Goal: Task Accomplishment & Management: Manage account settings

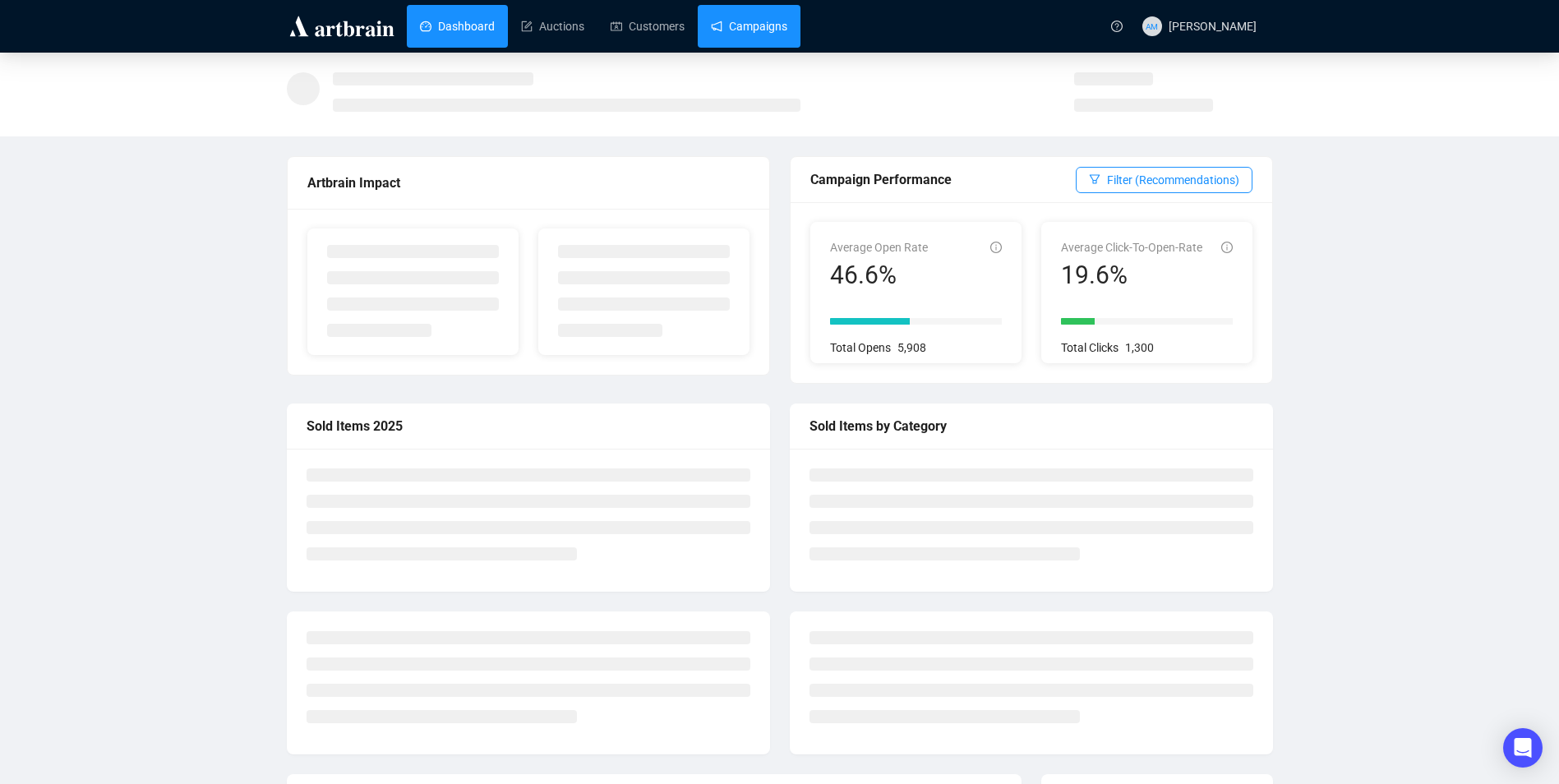
click at [730, 44] on link "Campaigns" at bounding box center [749, 26] width 76 height 42
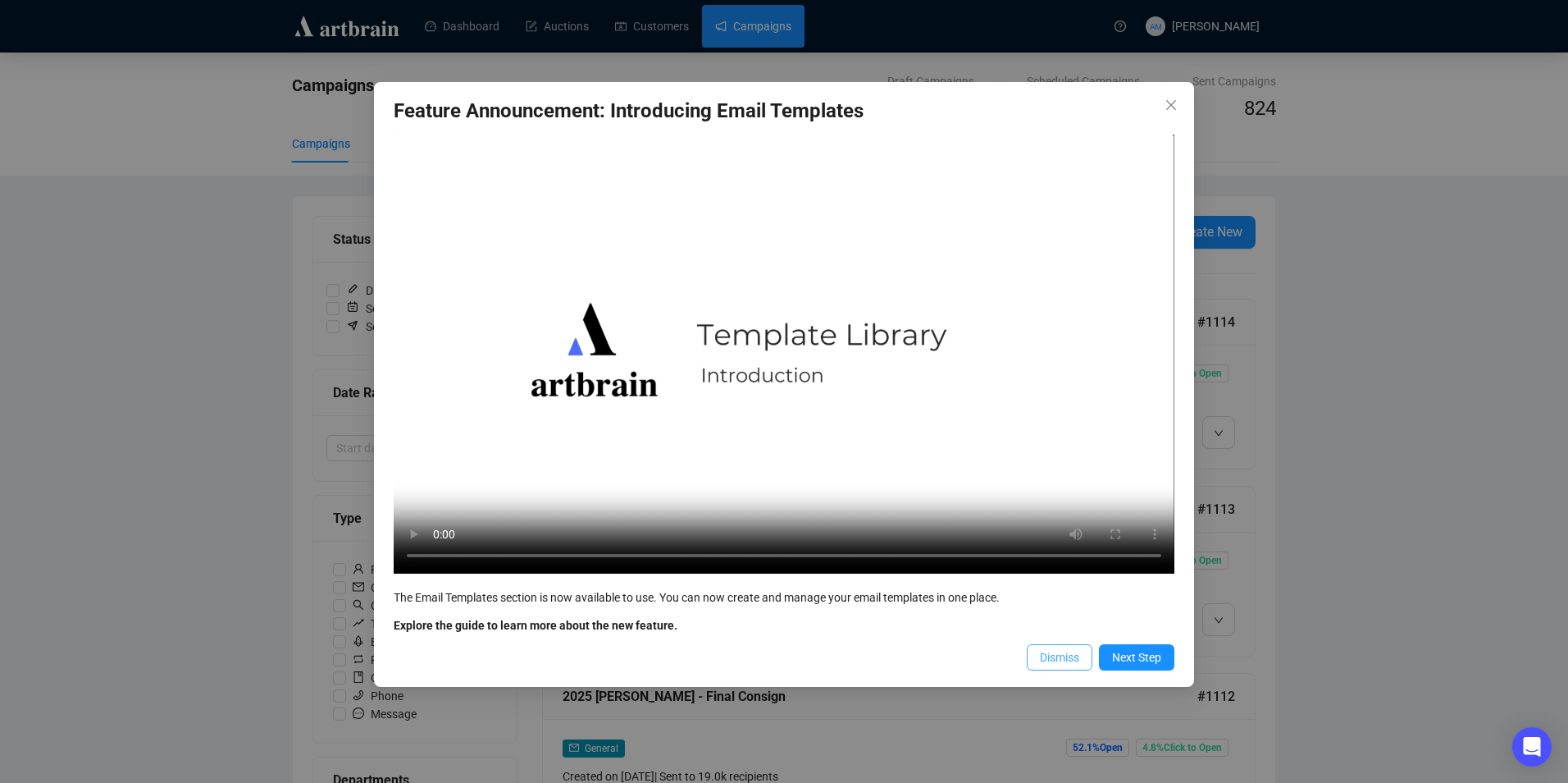
click at [1067, 657] on span "Dismiss" at bounding box center [1059, 657] width 39 height 18
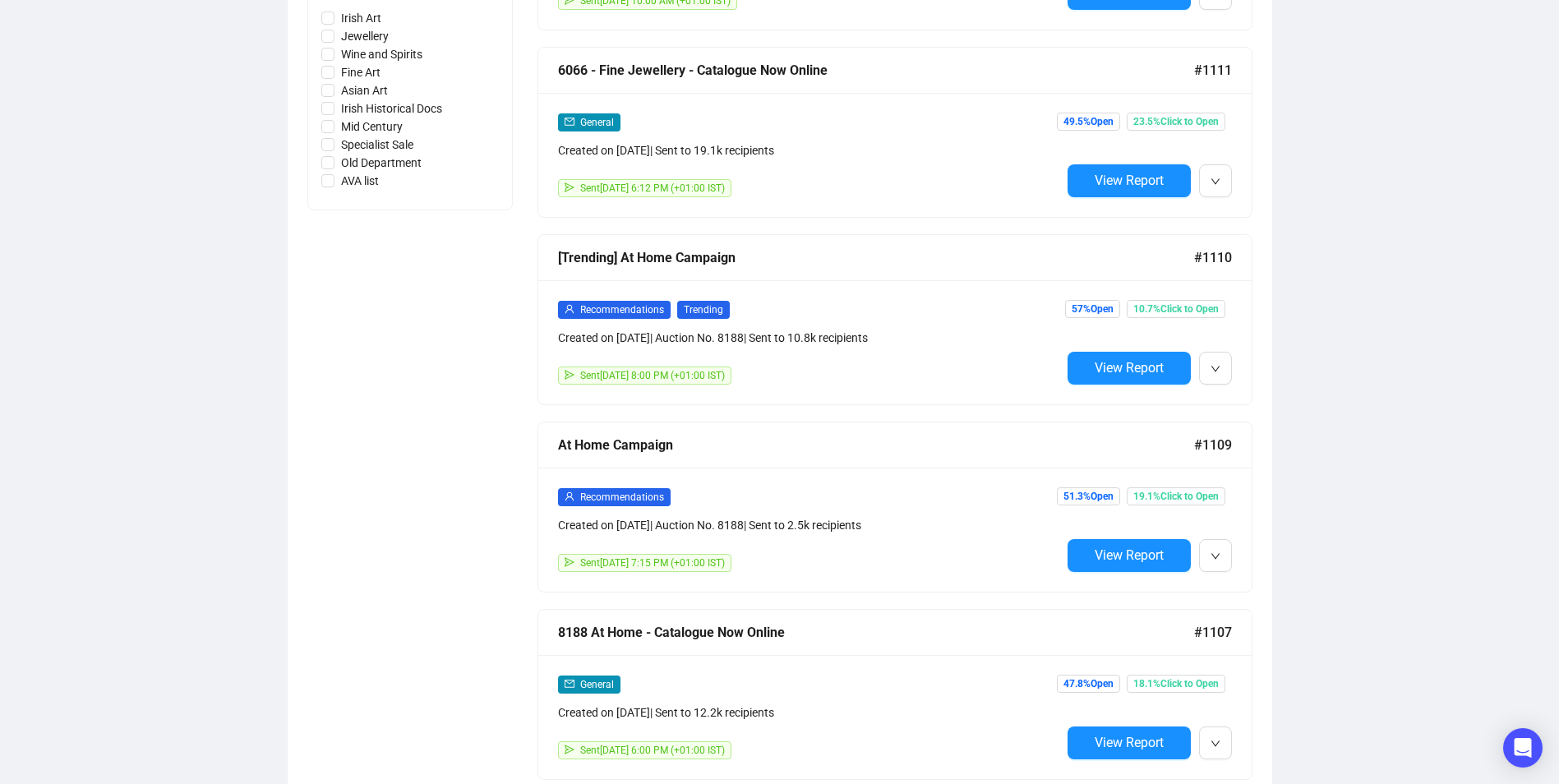
scroll to position [821, 0]
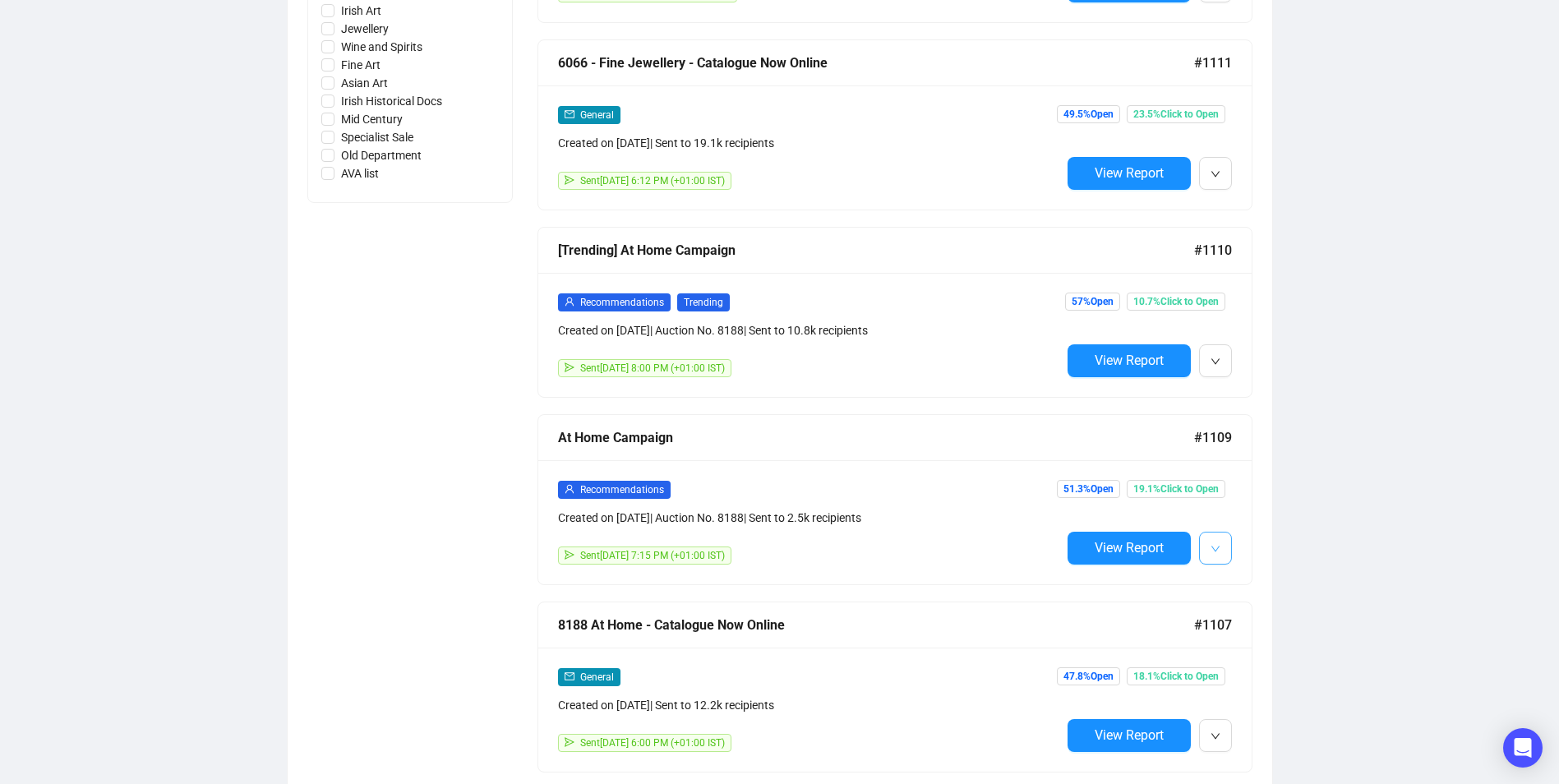
click at [1226, 545] on button "button" at bounding box center [1215, 548] width 33 height 33
click at [1245, 569] on div "Recommendations Created on [DATE] | Auction No. 8188 | Sent to 2.5k recipients …" at bounding box center [894, 521] width 713 height 124
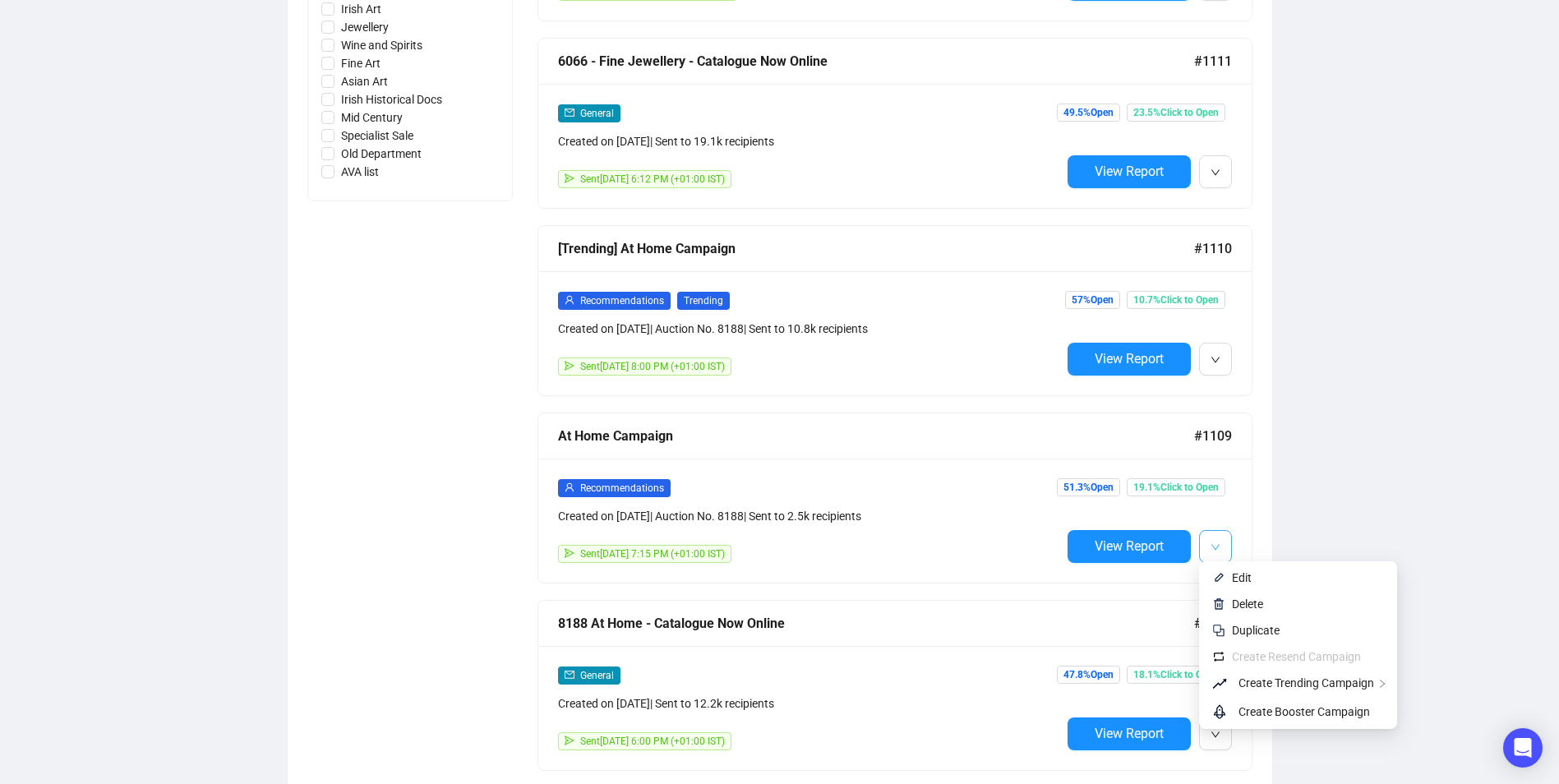
click at [1214, 546] on icon "down" at bounding box center [1215, 546] width 10 height 10
click at [1286, 583] on span "Edit" at bounding box center [1307, 577] width 152 height 18
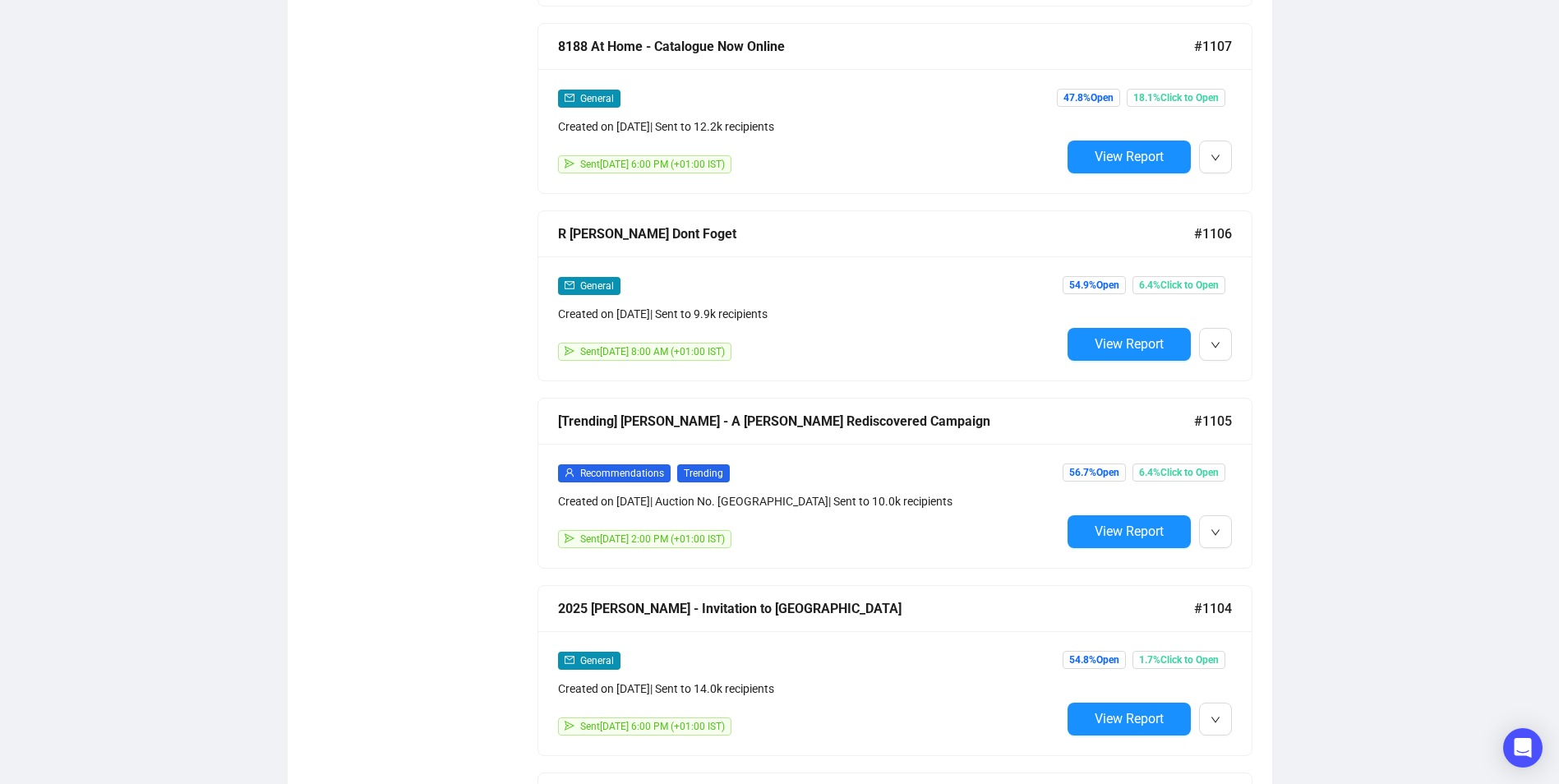
scroll to position [1071, 0]
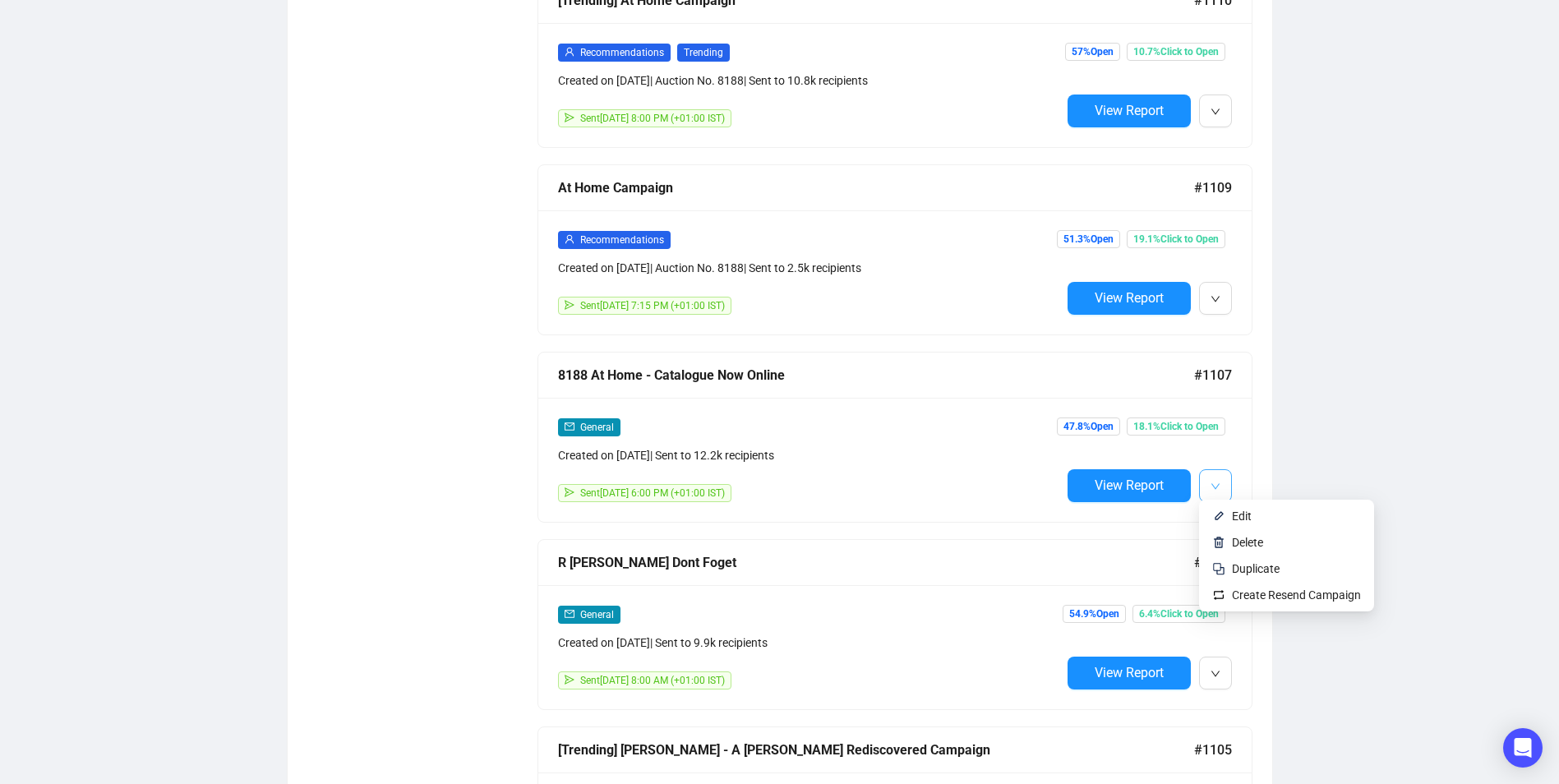
click at [1228, 477] on button "button" at bounding box center [1215, 486] width 33 height 33
click at [1238, 511] on span "Edit" at bounding box center [1241, 515] width 20 height 13
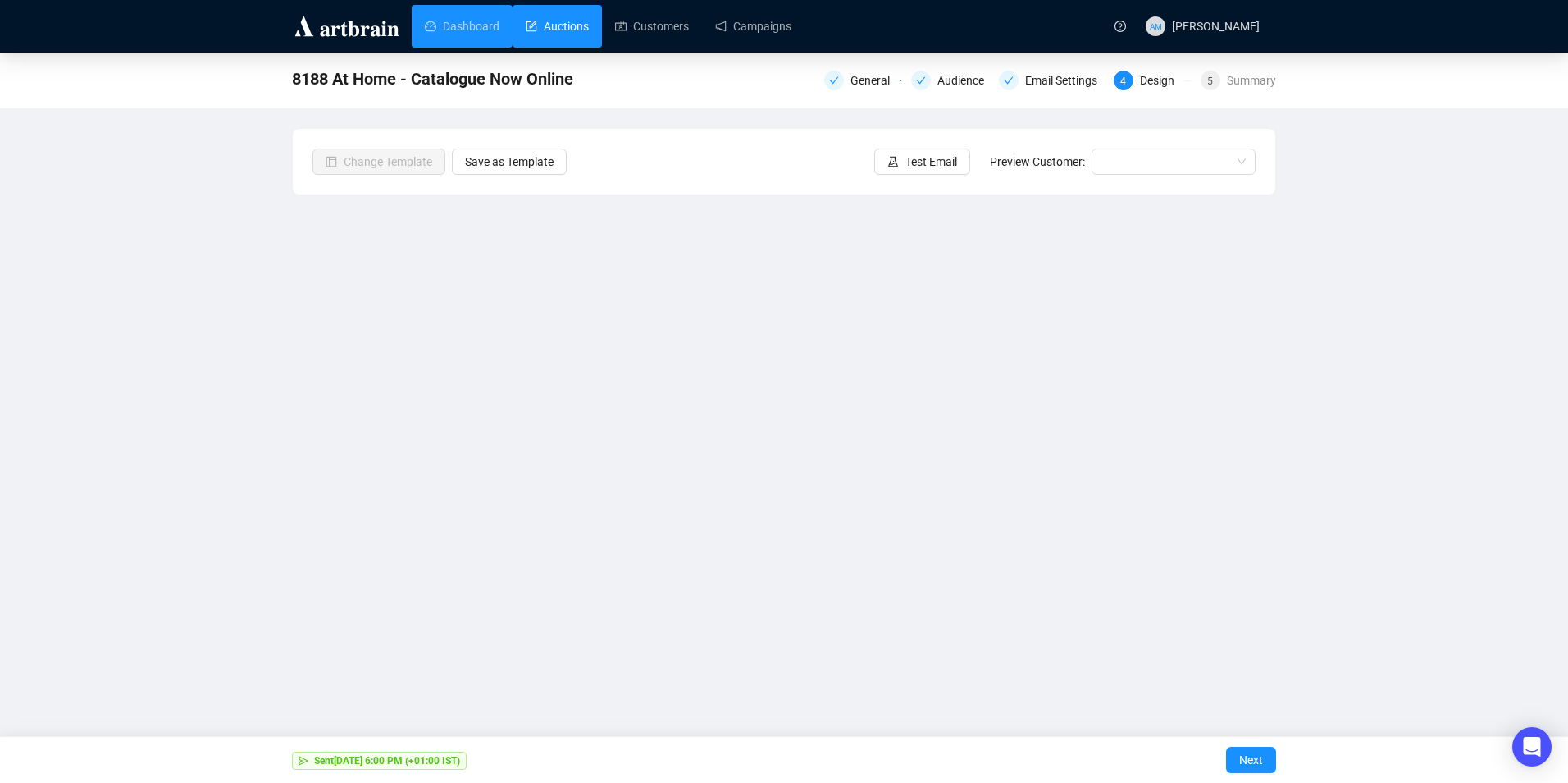
drag, startPoint x: 458, startPoint y: 26, endPoint x: 505, endPoint y: 22, distance: 47.2
click at [458, 26] on link "Dashboard" at bounding box center [462, 26] width 74 height 42
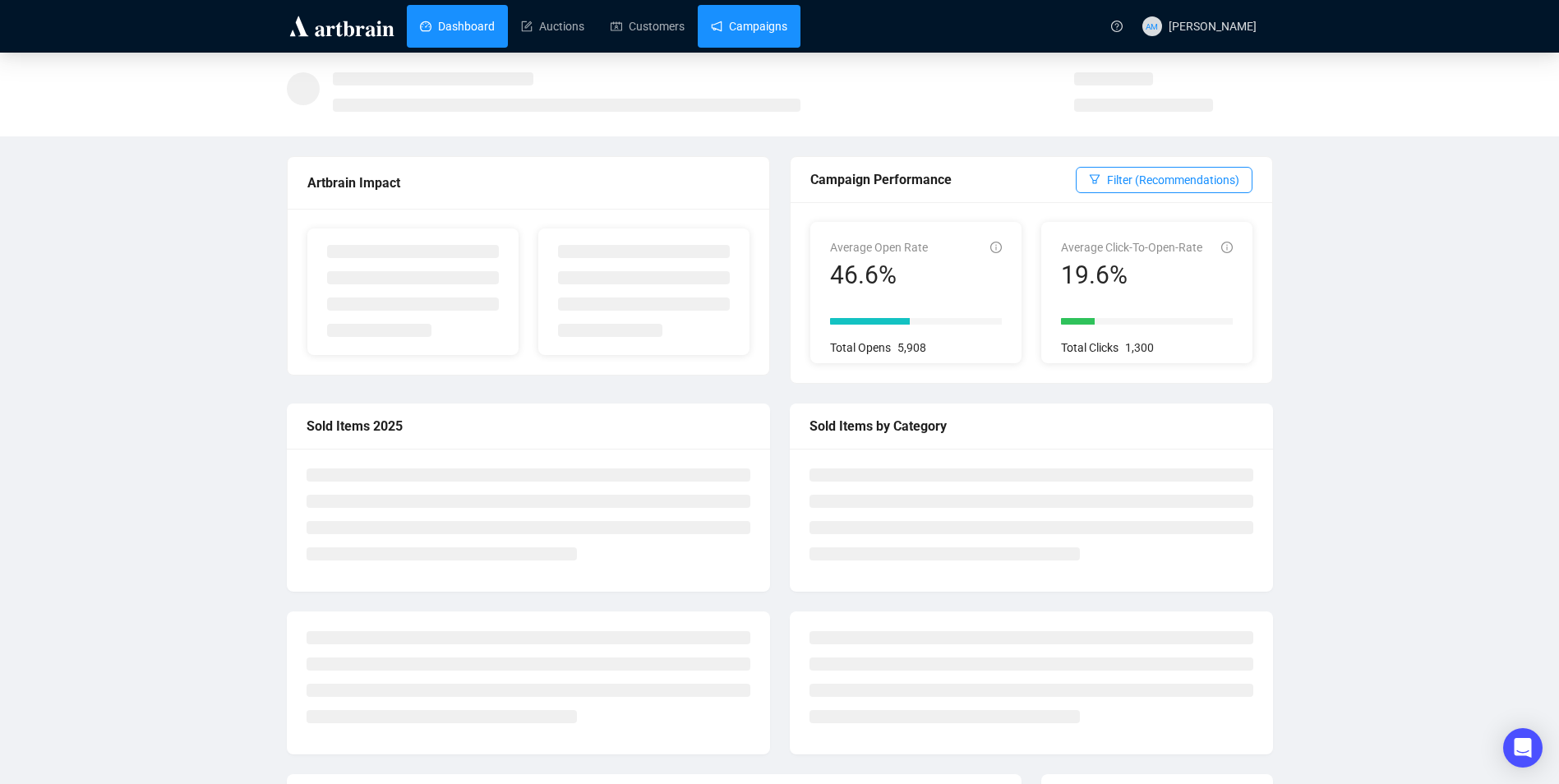
click at [763, 15] on link "Campaigns" at bounding box center [749, 26] width 76 height 42
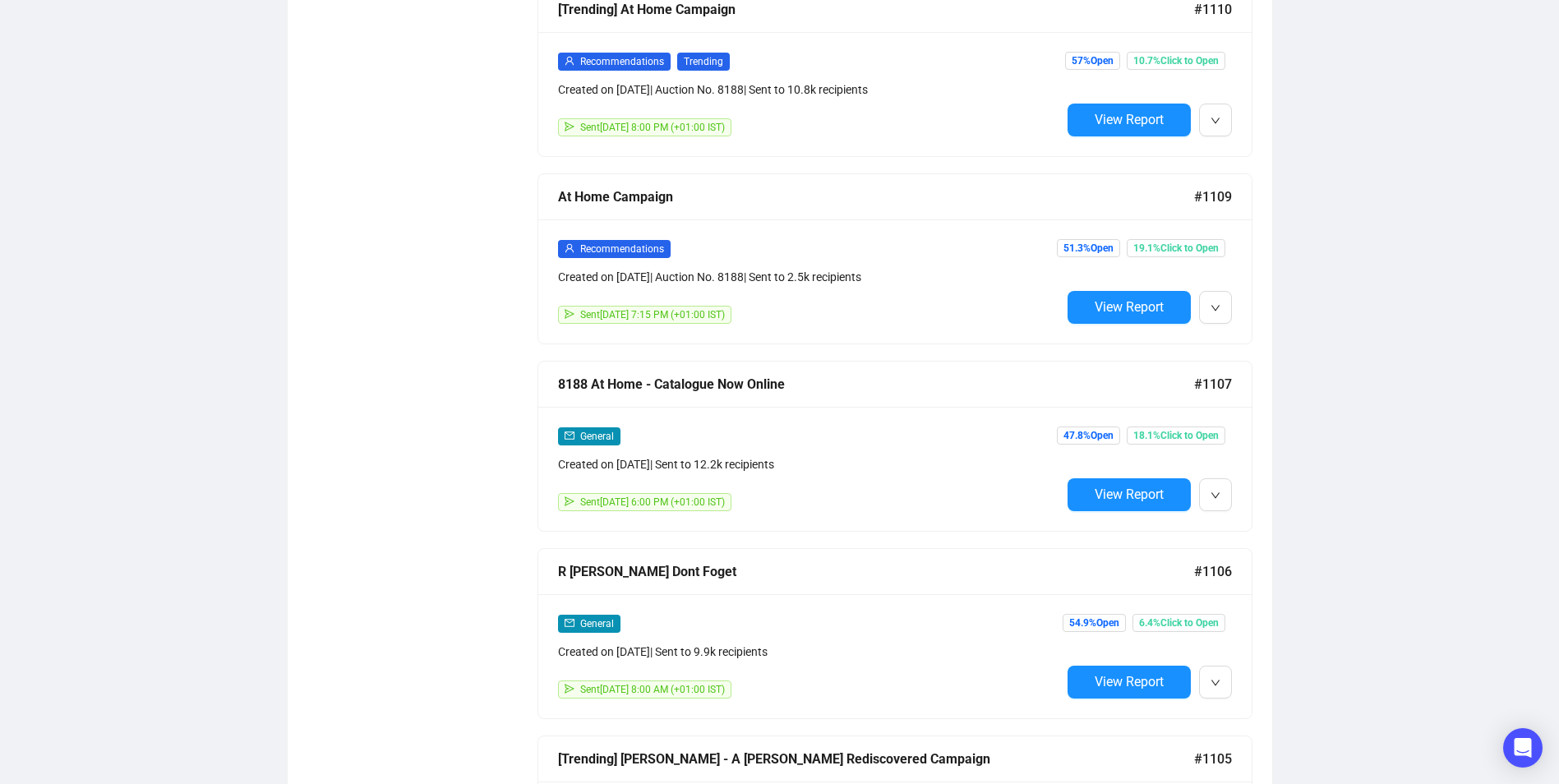
scroll to position [1068, 0]
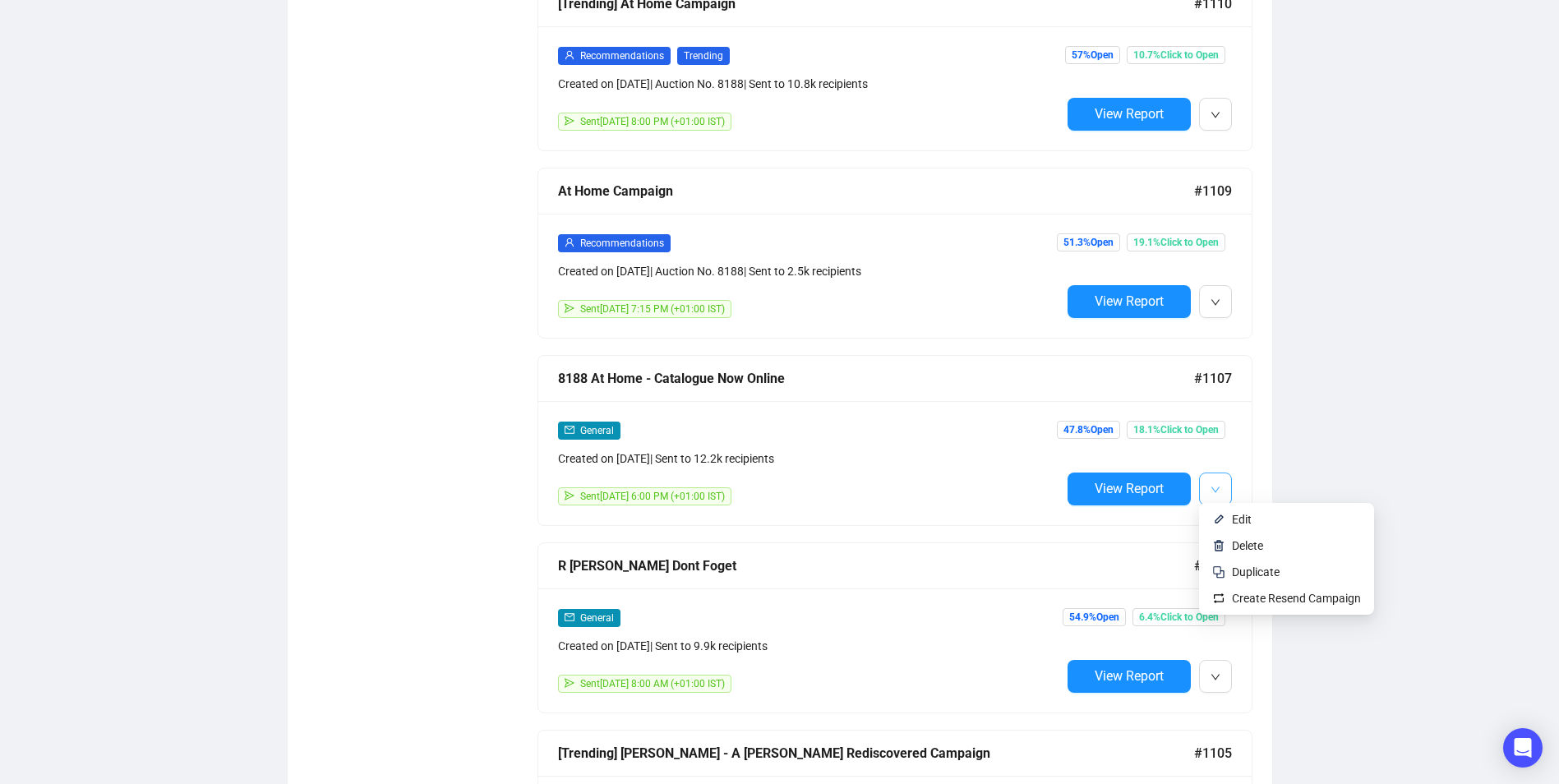
click at [1216, 487] on icon "down" at bounding box center [1215, 489] width 10 height 10
click at [1223, 483] on button "button" at bounding box center [1215, 489] width 33 height 33
click at [1259, 566] on span "Duplicate" at bounding box center [1255, 572] width 48 height 13
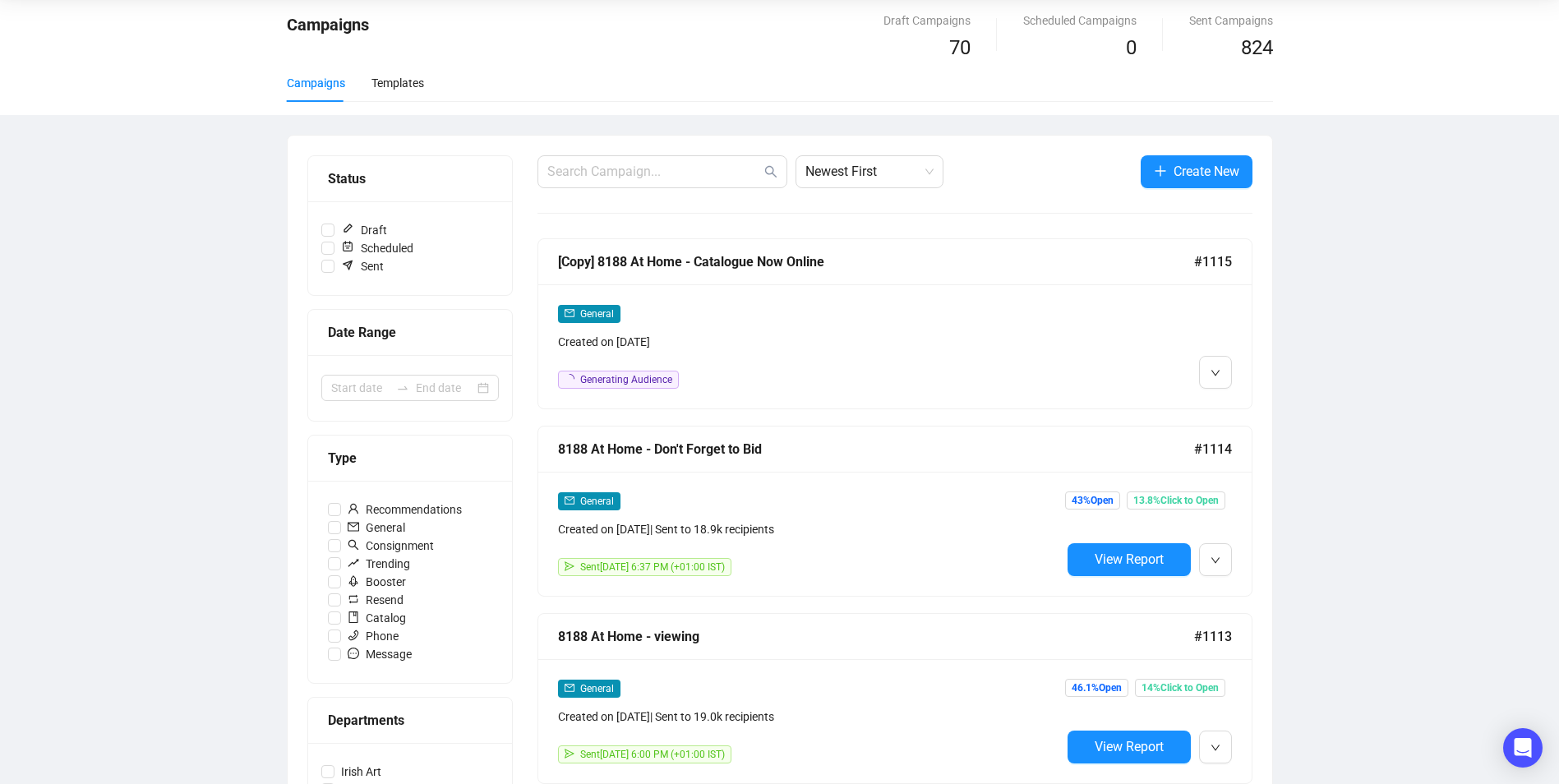
scroll to position [0, 0]
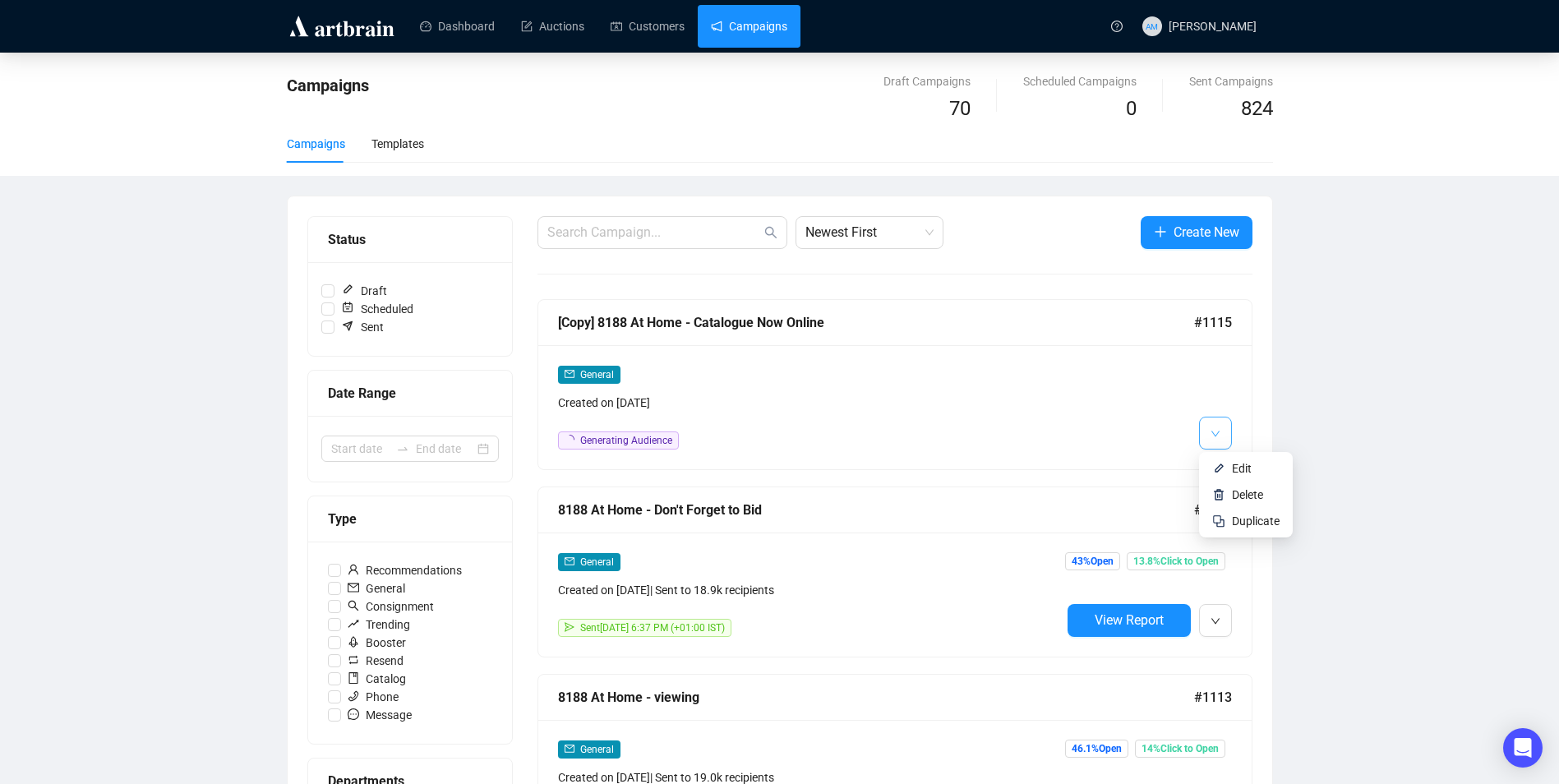
click at [1211, 431] on icon "down" at bounding box center [1214, 433] width 8 height 6
click at [1224, 466] on img at bounding box center [1218, 467] width 13 height 13
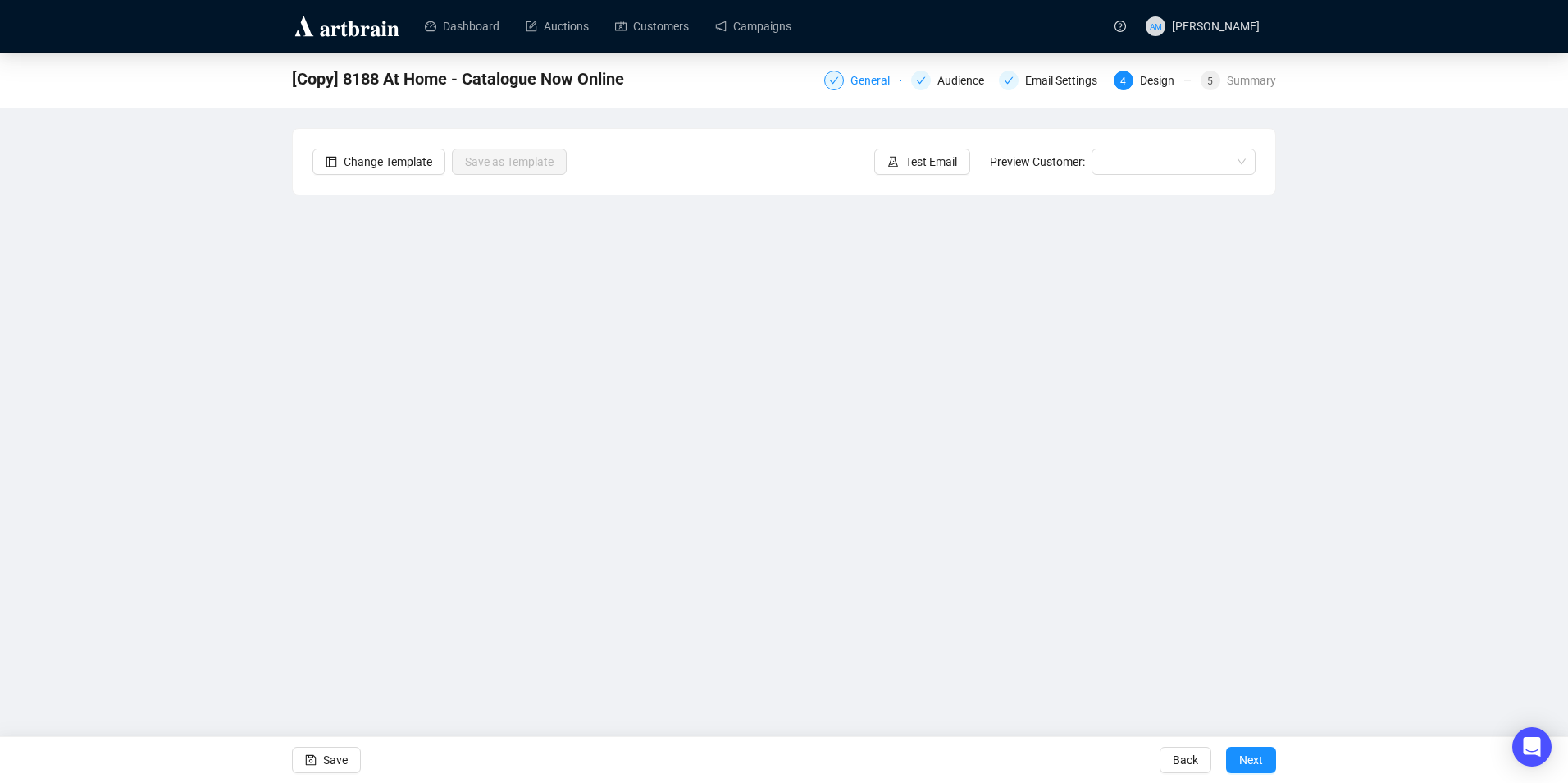
click at [837, 84] on icon "check" at bounding box center [834, 80] width 10 height 10
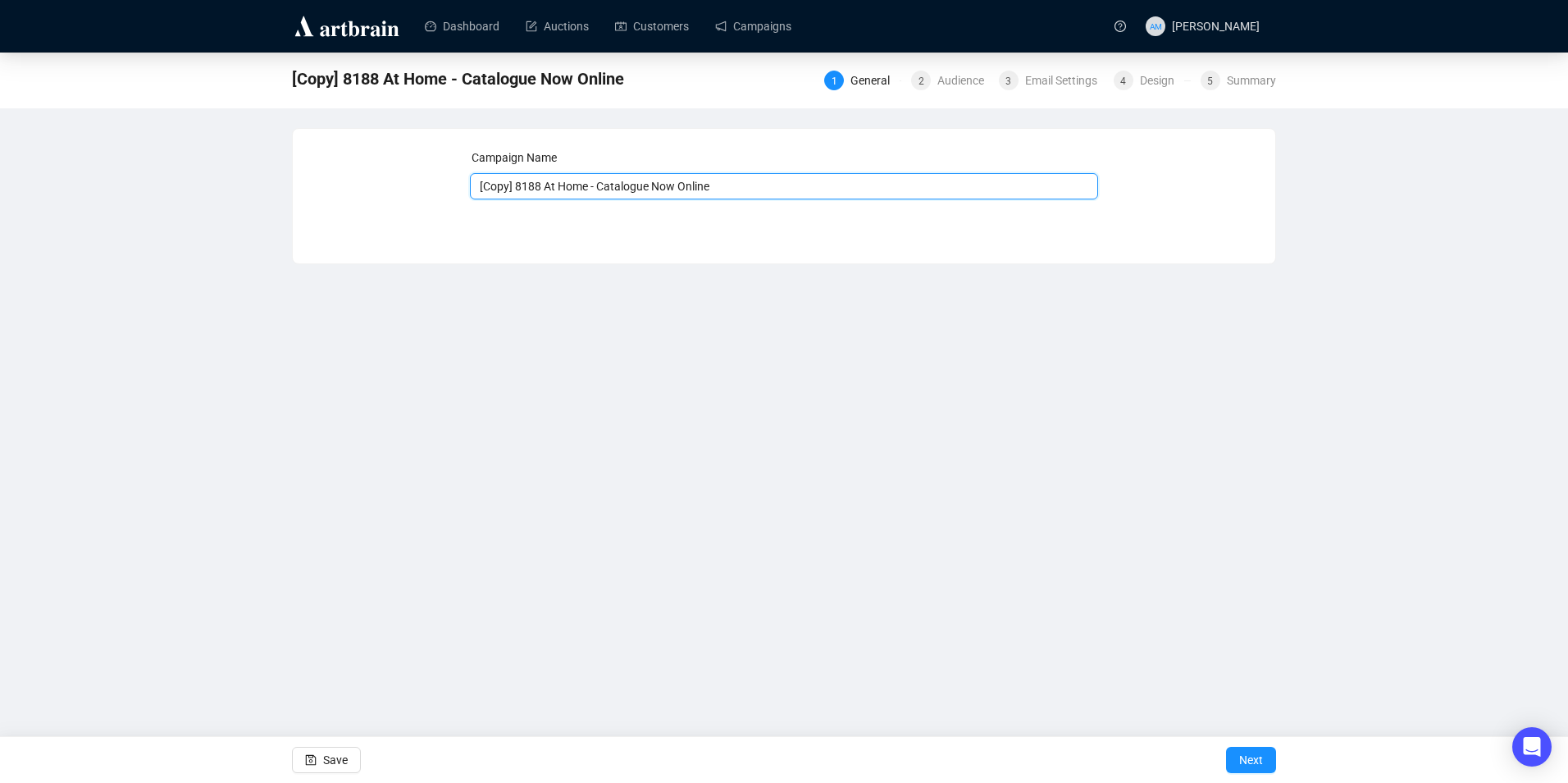
drag, startPoint x: 513, startPoint y: 184, endPoint x: 395, endPoint y: 178, distance: 118.2
click at [431, 185] on div "Campaign Name [Copy] 8188 At Home - Catalogue Now Online Save Next" at bounding box center [784, 183] width 943 height 70
drag, startPoint x: 690, startPoint y: 183, endPoint x: 565, endPoint y: 180, distance: 125.0
click at [564, 180] on input "8188 At Home - Catalogue Now Online" at bounding box center [784, 186] width 629 height 26
type input "8188 At Home - Last Chance to Buy"
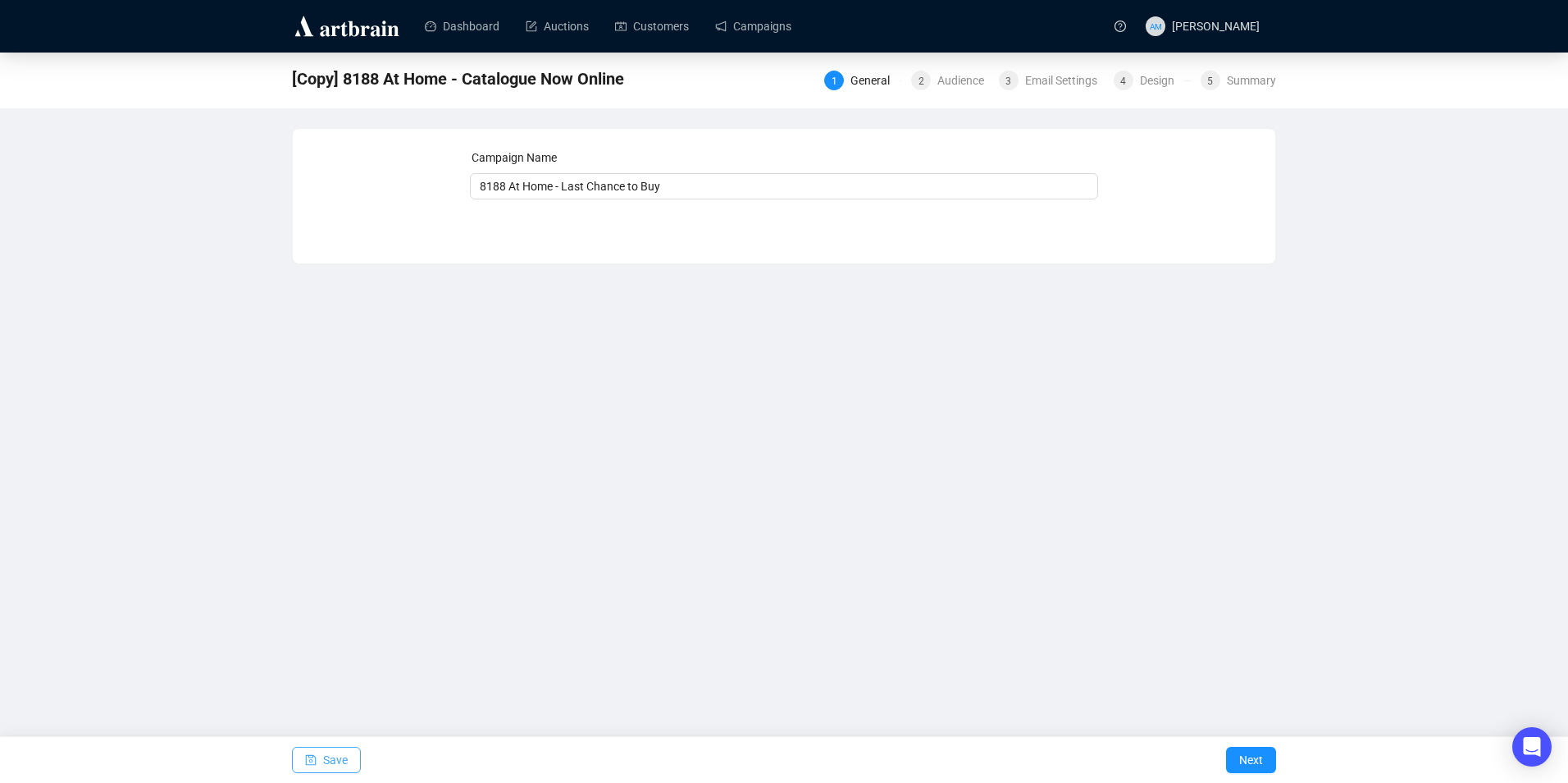
click at [332, 758] on span "Save" at bounding box center [335, 759] width 24 height 46
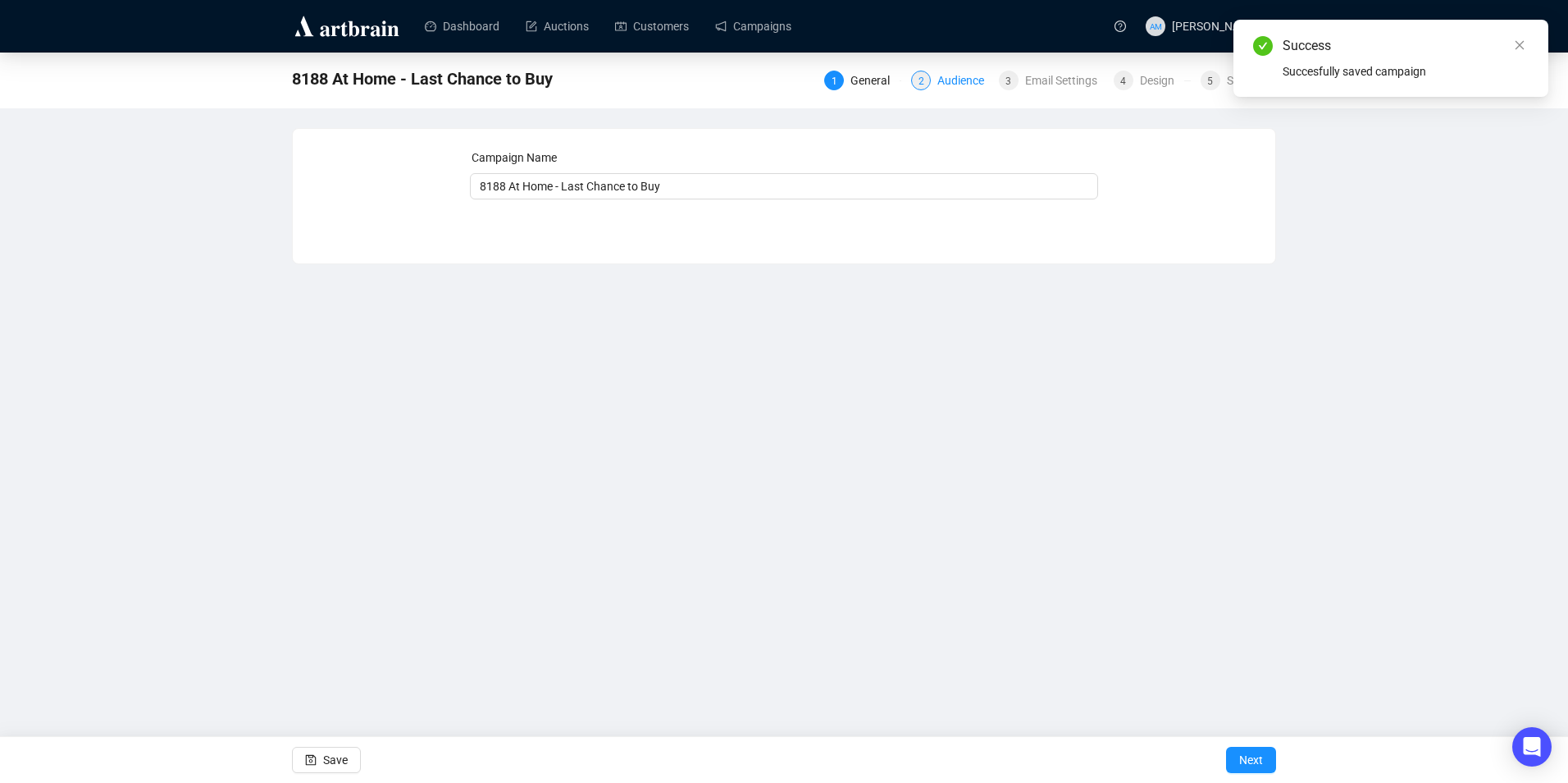
click at [950, 84] on div "Audience" at bounding box center [965, 80] width 56 height 20
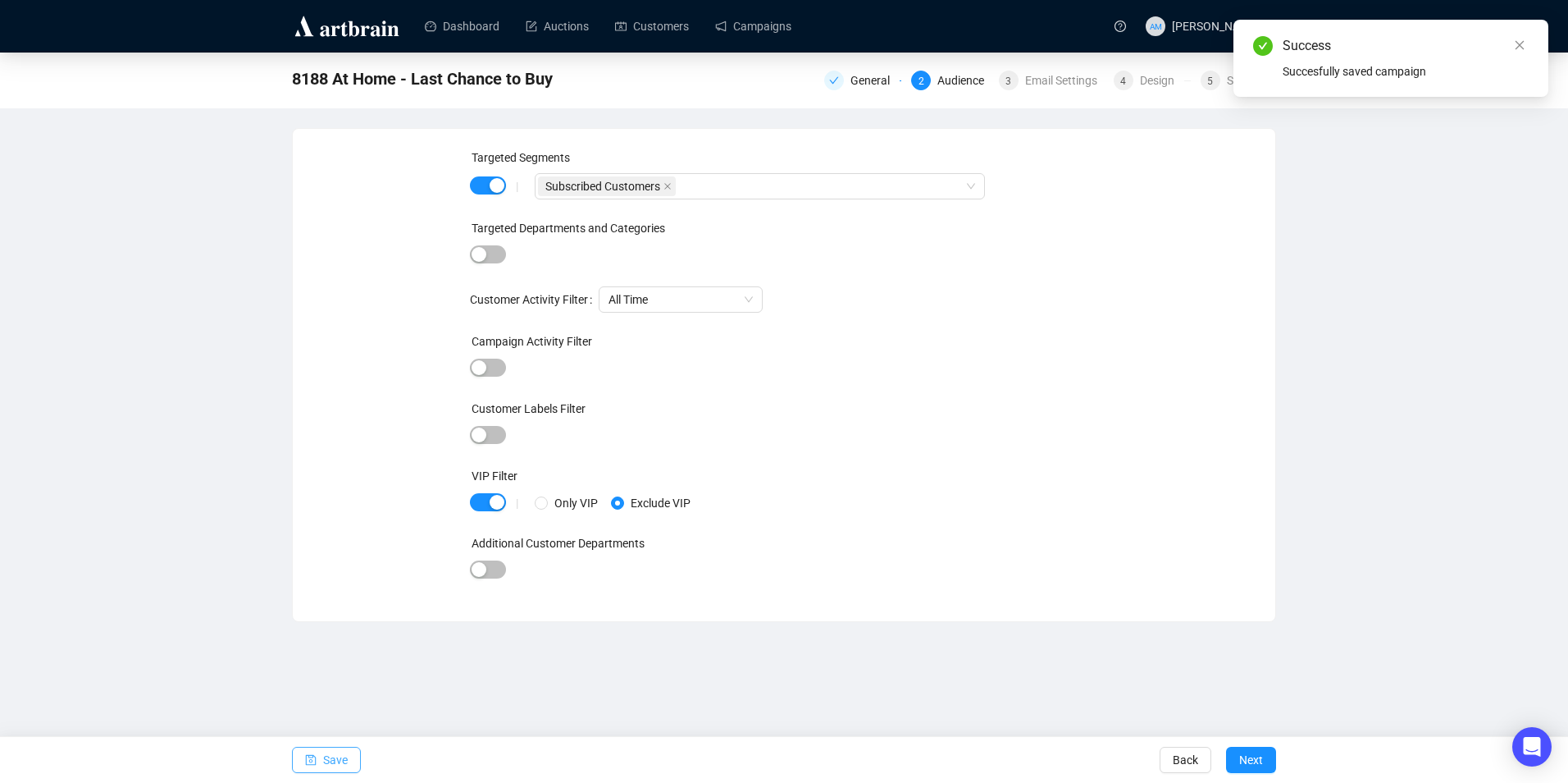
click at [347, 758] on button "Save" at bounding box center [326, 760] width 69 height 26
click at [1052, 81] on div "Email Settings" at bounding box center [1066, 80] width 82 height 20
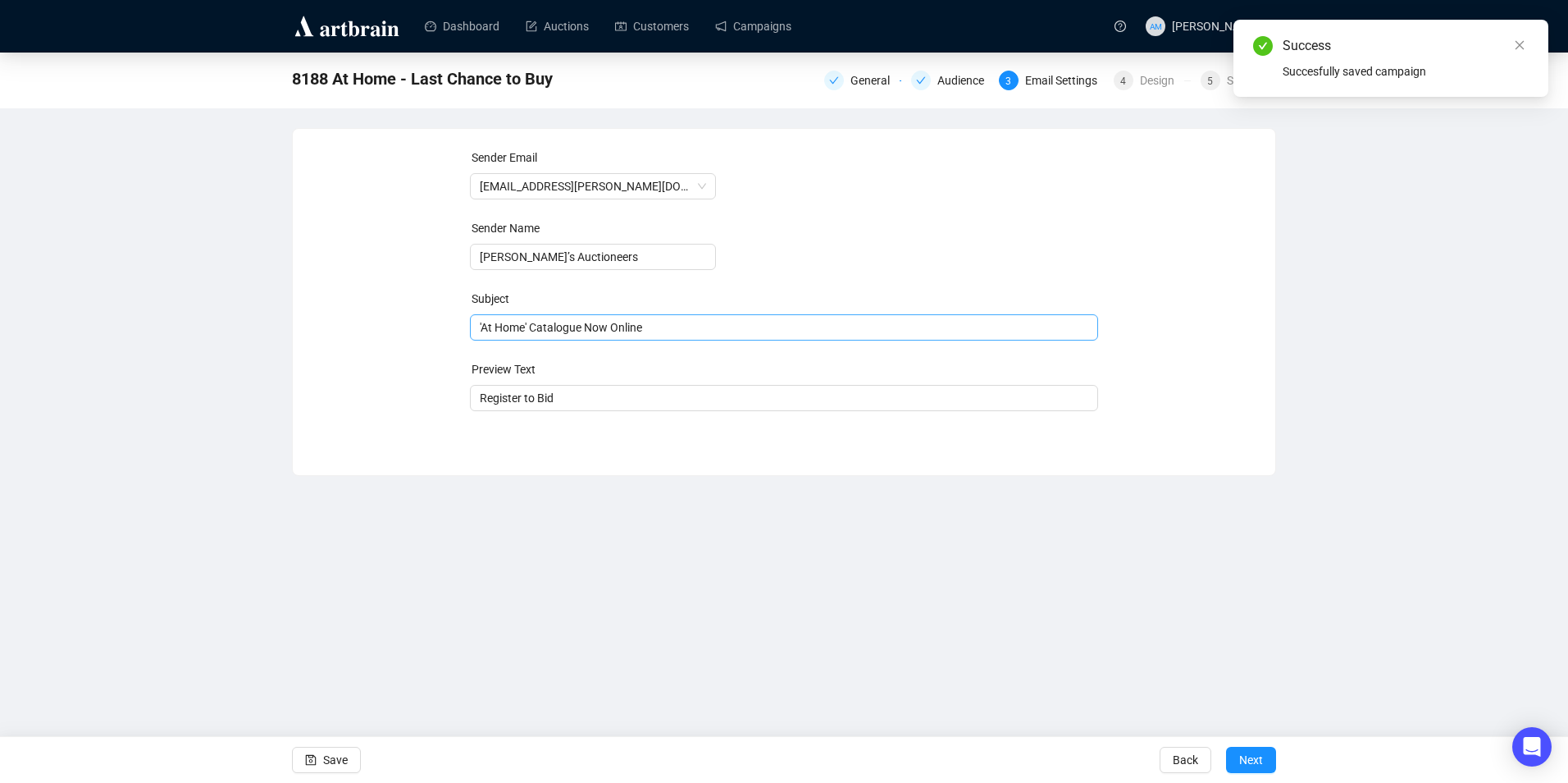
click at [670, 333] on span "'At Home' Catalogue Now Online" at bounding box center [784, 327] width 629 height 13
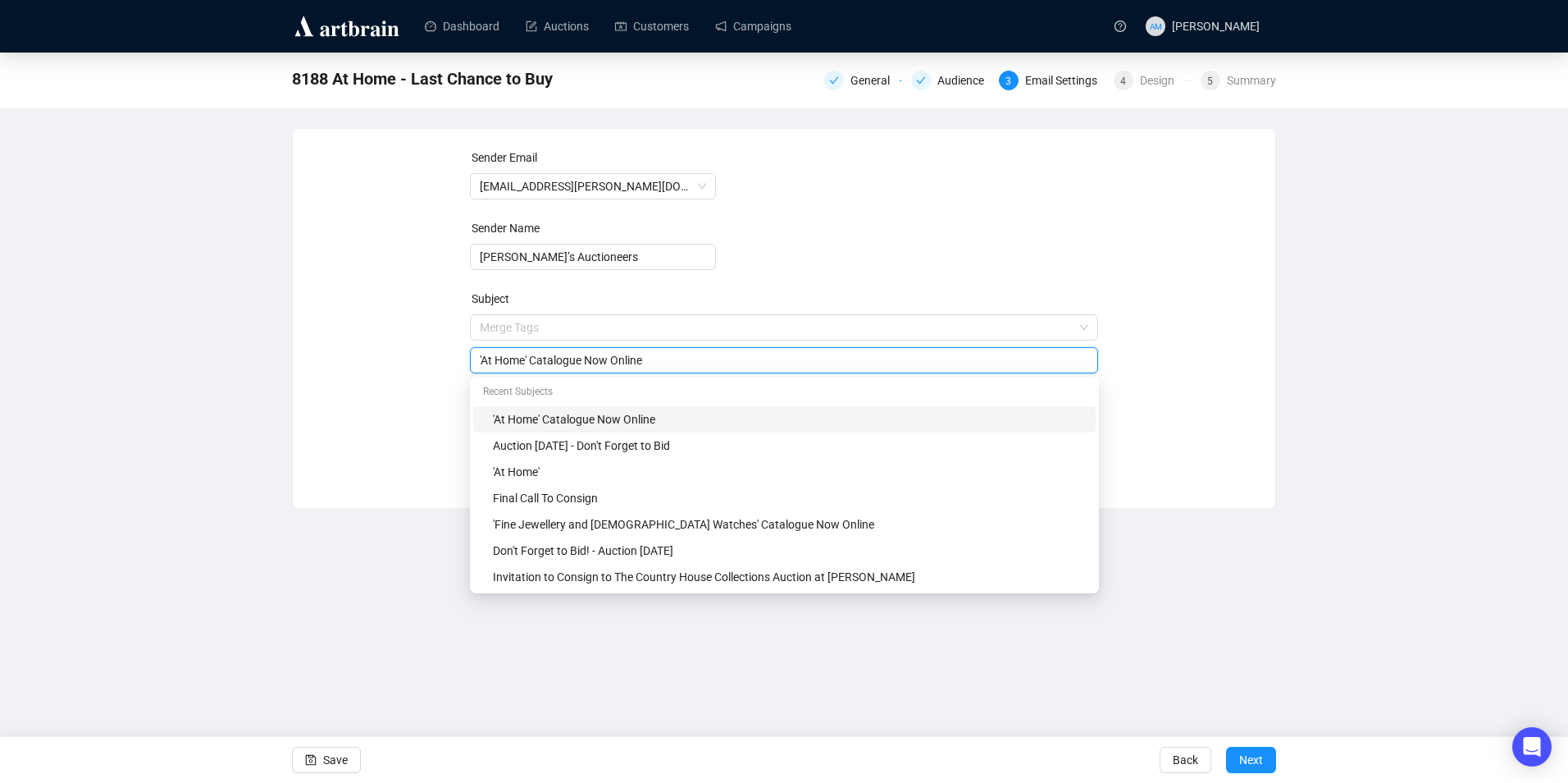
drag, startPoint x: 661, startPoint y: 356, endPoint x: 451, endPoint y: 369, distance: 210.4
click at [450, 370] on div "Sender Email [EMAIL_ADDRESS][PERSON_NAME][DOMAIN_NAME] Sender Name [PERSON_NAME…" at bounding box center [784, 306] width 943 height 315
type input "m"
type input "Missed the Auction [DATE]?"
click at [442, 376] on div "Sender Email [EMAIL_ADDRESS][PERSON_NAME][DOMAIN_NAME] Sender Name [PERSON_NAME…" at bounding box center [784, 306] width 943 height 315
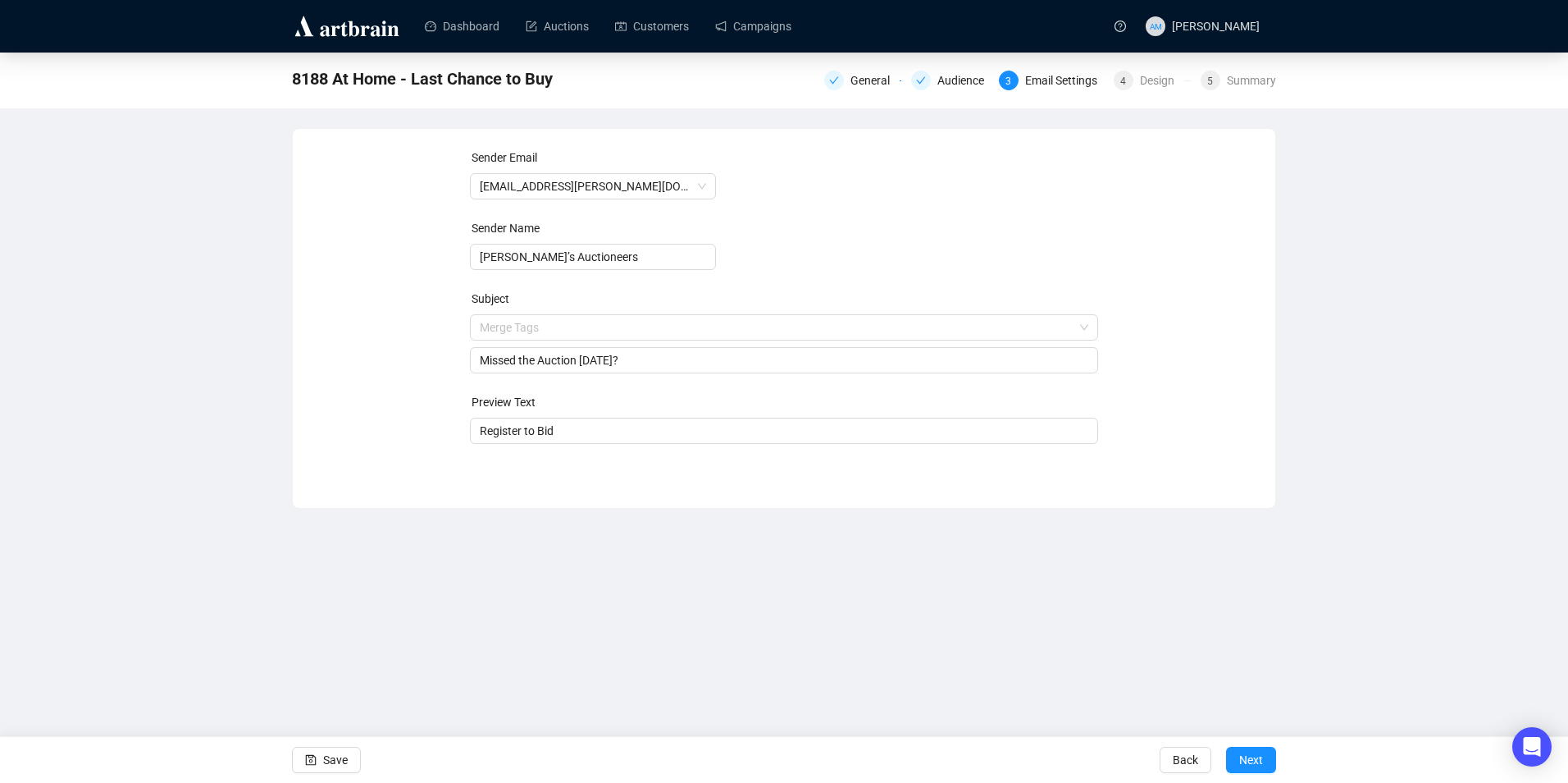
drag, startPoint x: 576, startPoint y: 429, endPoint x: 434, endPoint y: 431, distance: 142.0
click at [434, 431] on div "Sender Email [EMAIL_ADDRESS][PERSON_NAME][DOMAIN_NAME] Sender Name [PERSON_NAME…" at bounding box center [784, 306] width 943 height 315
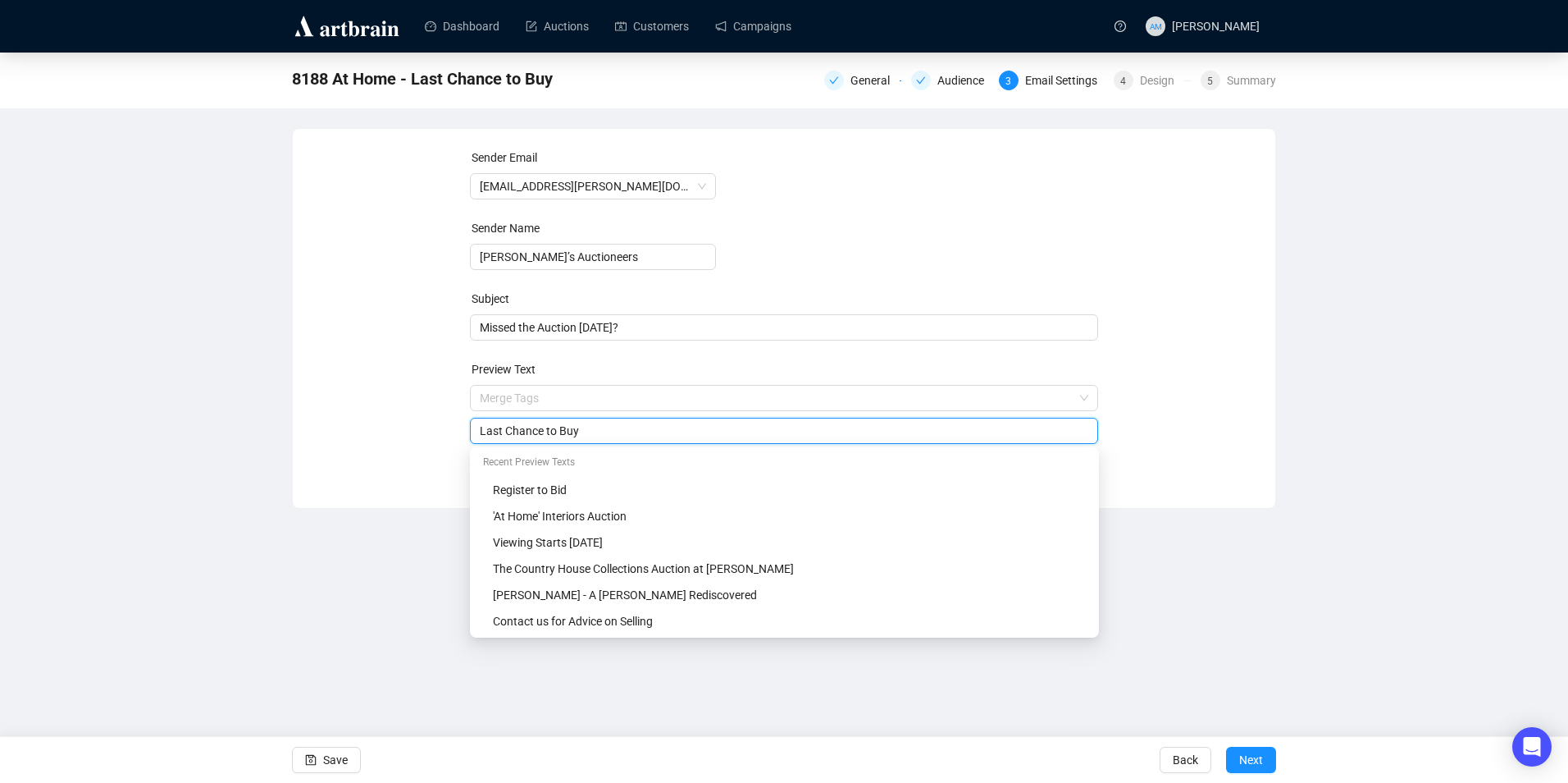
click at [603, 436] on input "Last Chance to Buy" at bounding box center [784, 430] width 610 height 18
click at [612, 430] on input "Last Chance to Buy" at bounding box center [784, 430] width 610 height 18
click at [536, 327] on span "Missed the Auction [DATE]?" at bounding box center [784, 327] width 629 height 13
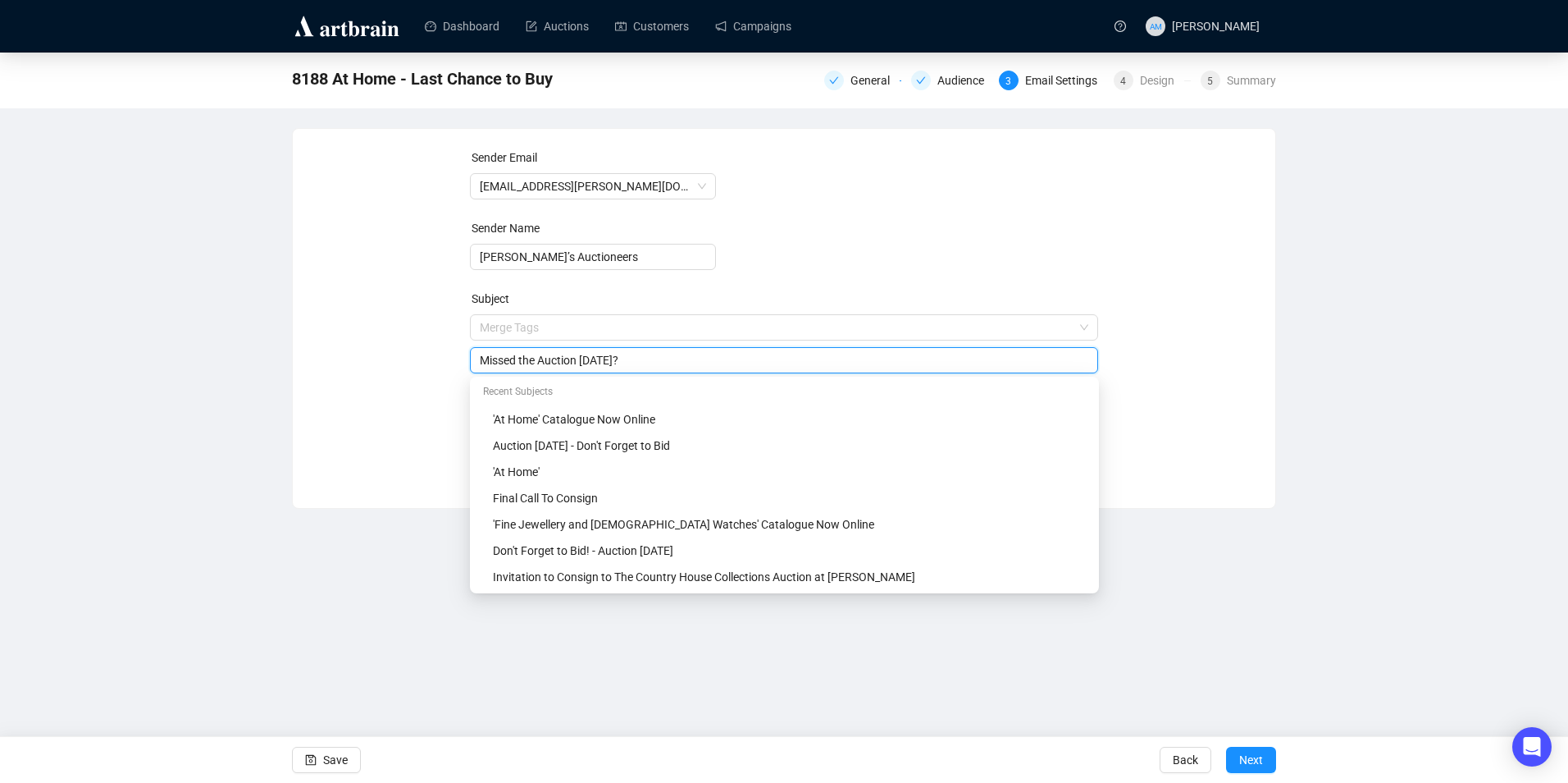
click at [480, 358] on input "Missed the Auction [DATE]?" at bounding box center [784, 359] width 610 height 18
click at [580, 360] on input "Missed the Auction [DATE]?" at bounding box center [784, 359] width 610 height 18
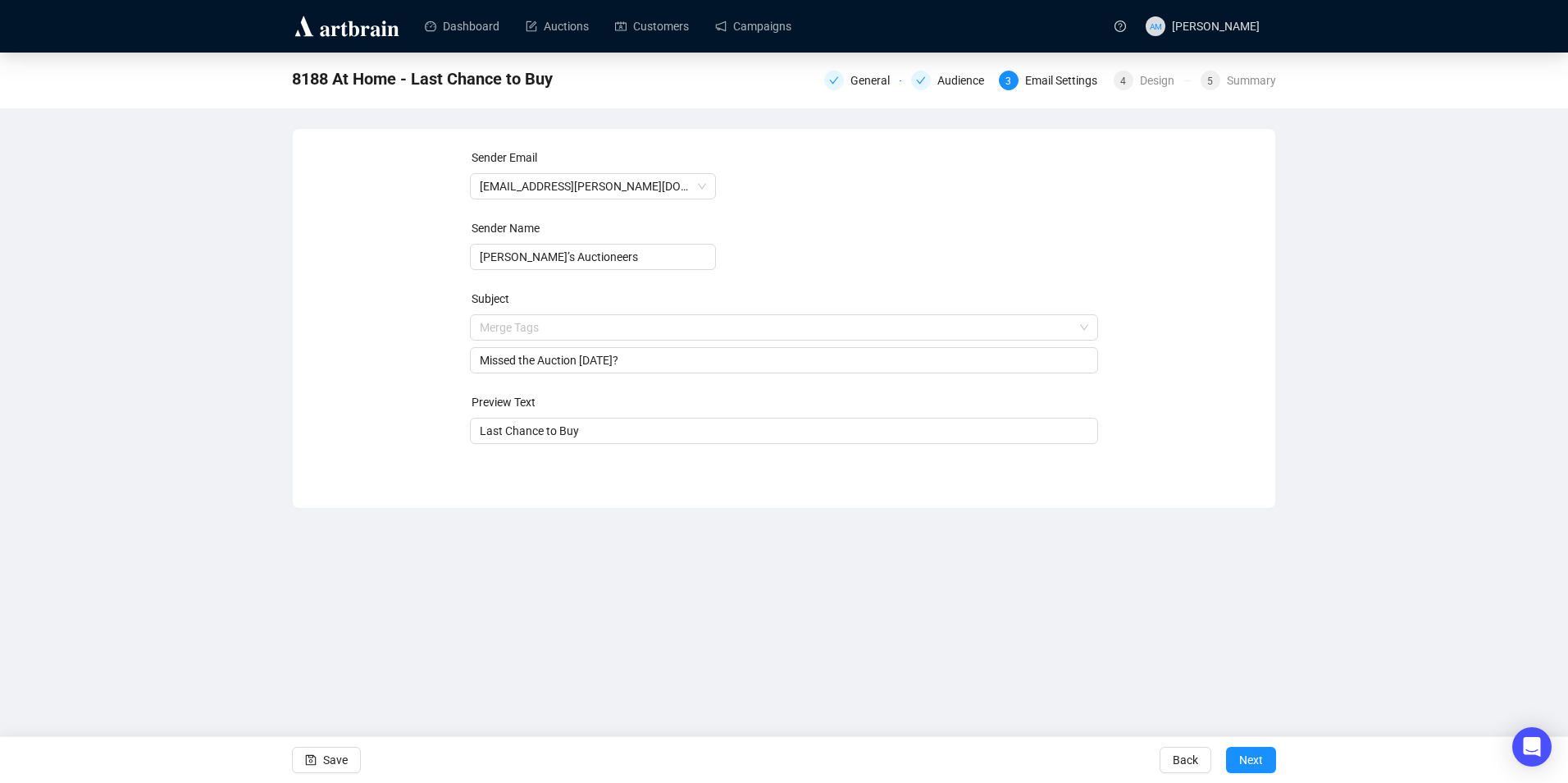
click at [364, 435] on div "Sender Email [EMAIL_ADDRESS][PERSON_NAME][DOMAIN_NAME] Sender Name [PERSON_NAME…" at bounding box center [784, 306] width 943 height 315
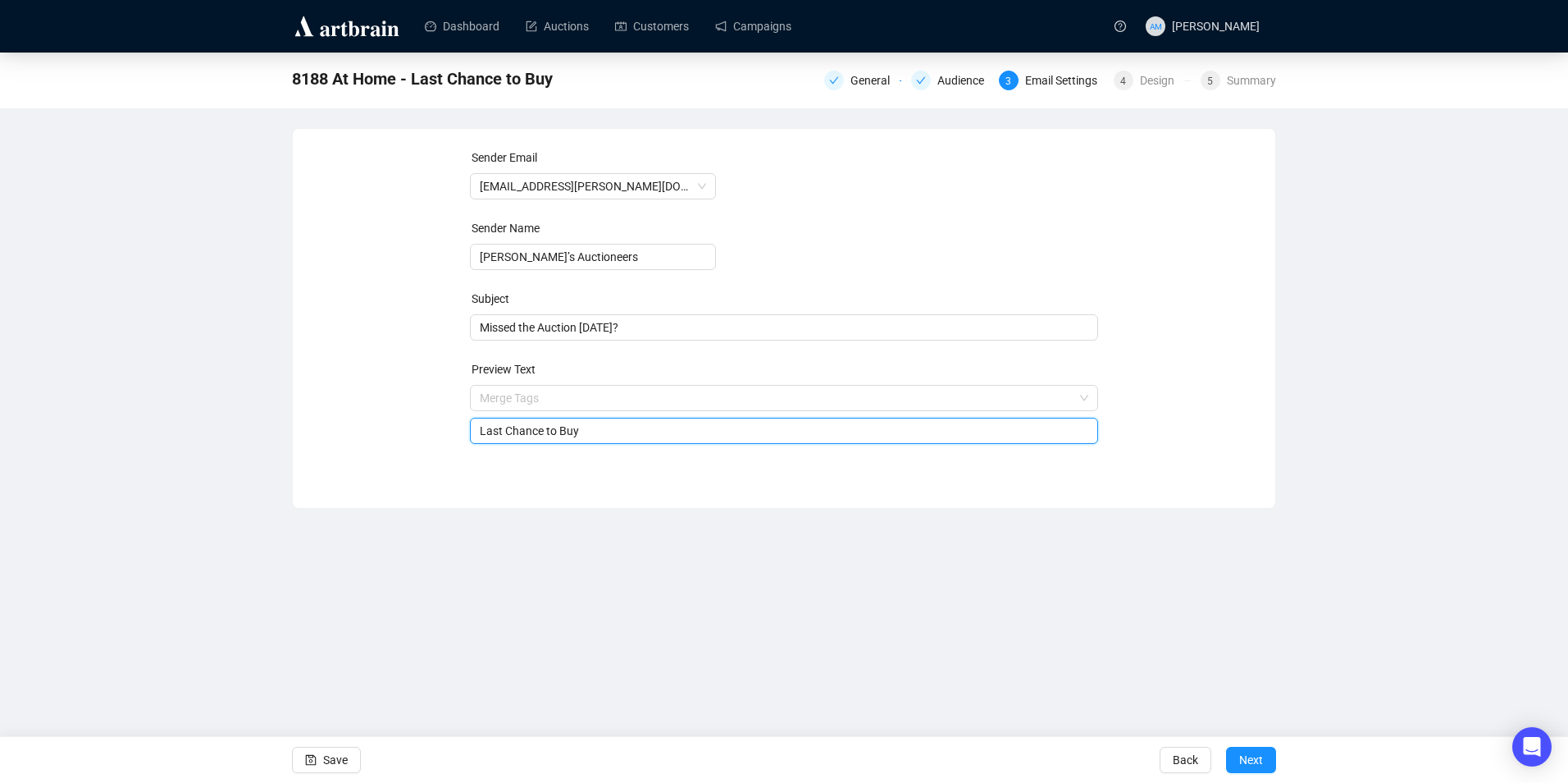
click at [584, 435] on input "Last Chance to Buy" at bounding box center [784, 430] width 610 height 18
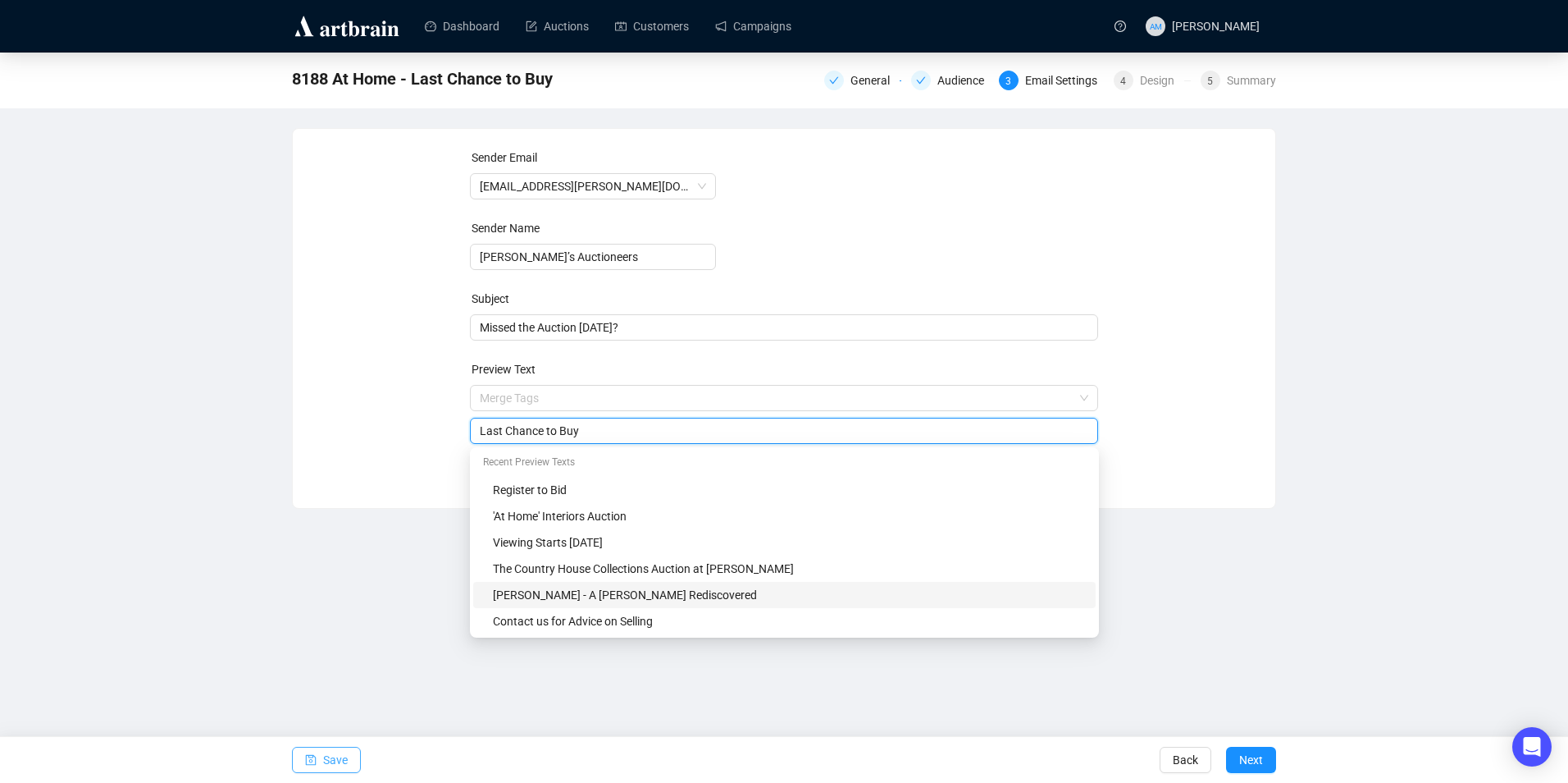
type input "Last Chance to Buy"
click at [307, 755] on icon "save" at bounding box center [310, 759] width 11 height 11
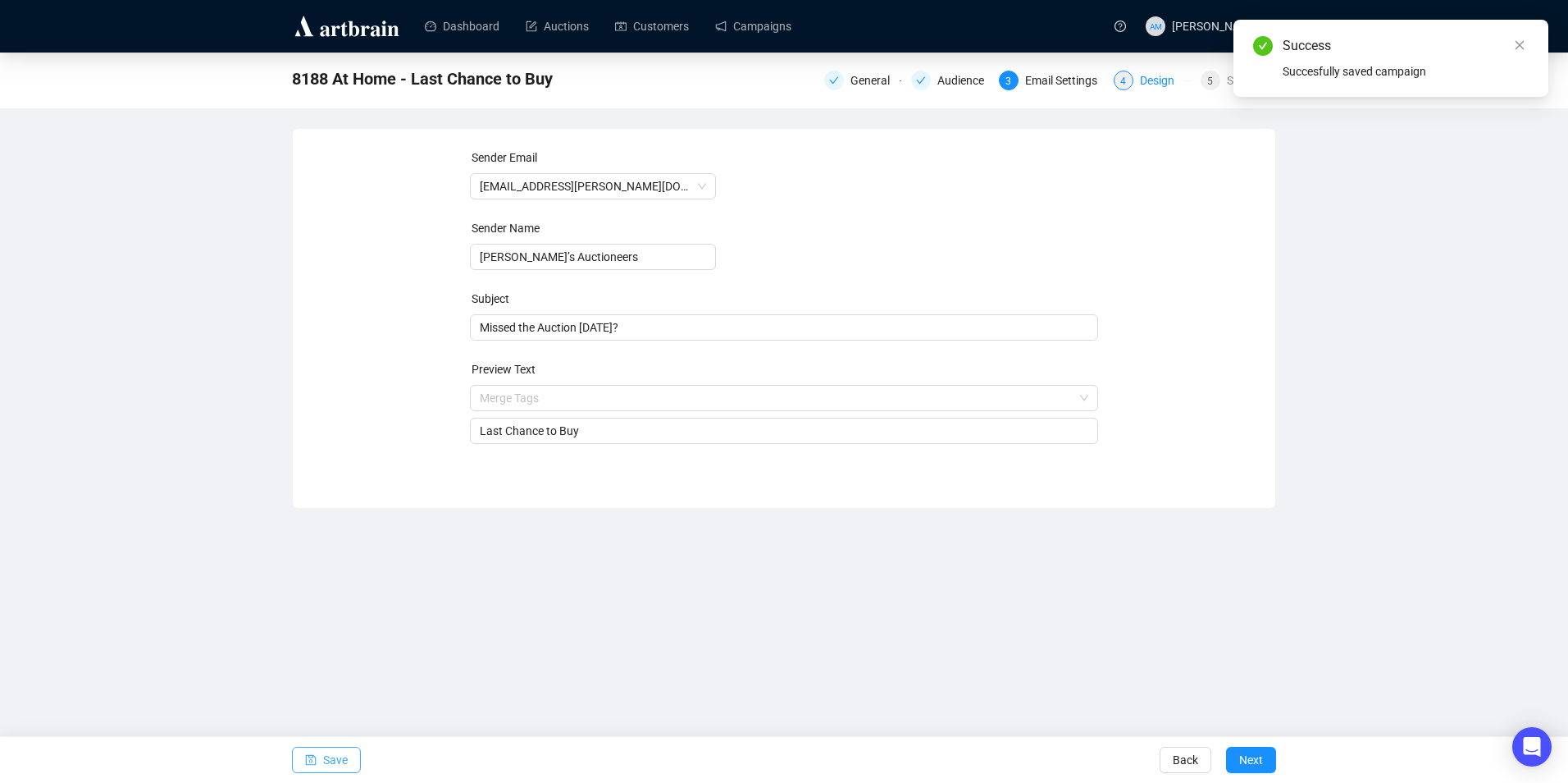
click at [1132, 82] on div "4" at bounding box center [1123, 80] width 20 height 20
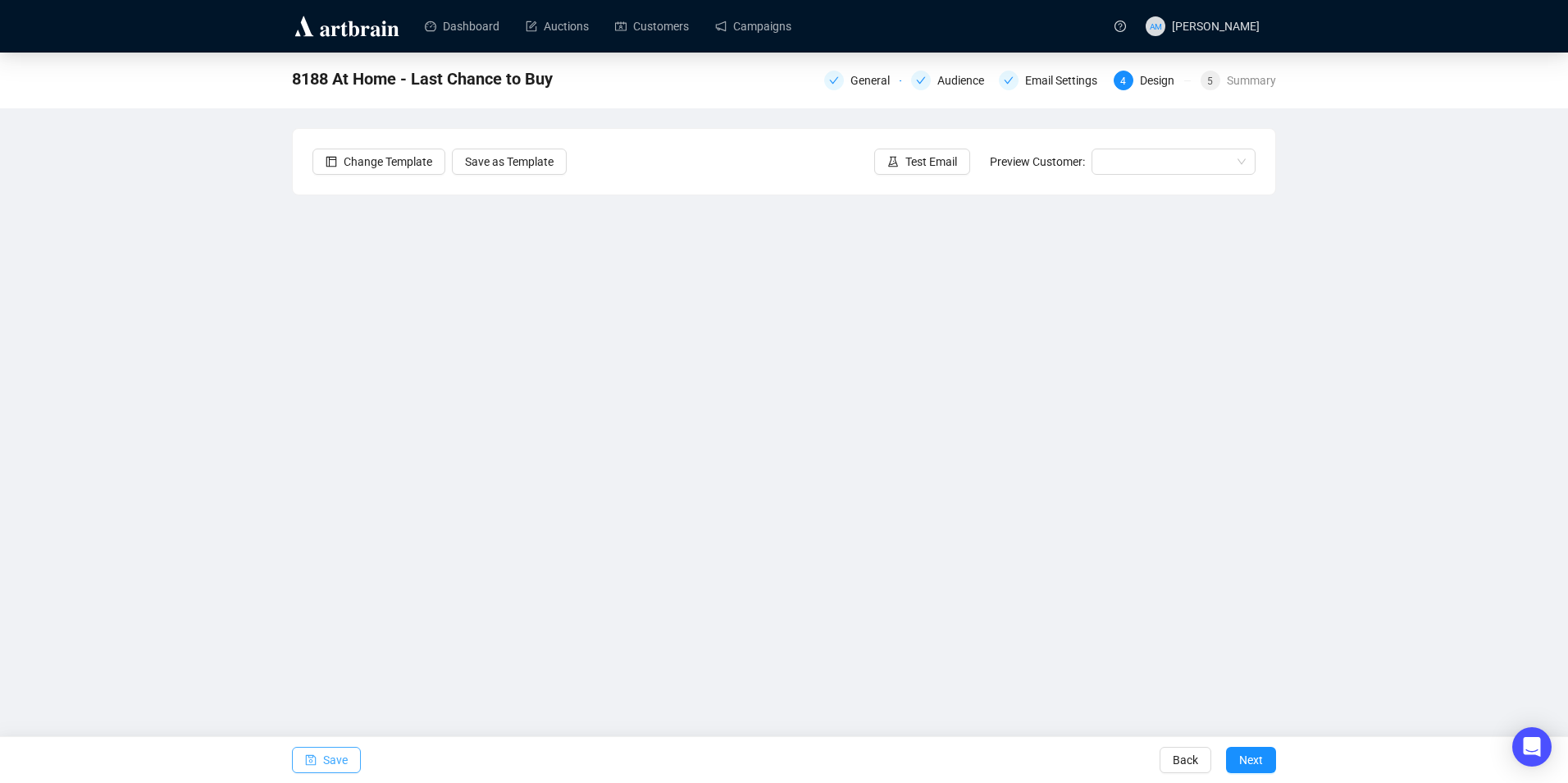
click at [330, 762] on span "Save" at bounding box center [335, 759] width 24 height 46
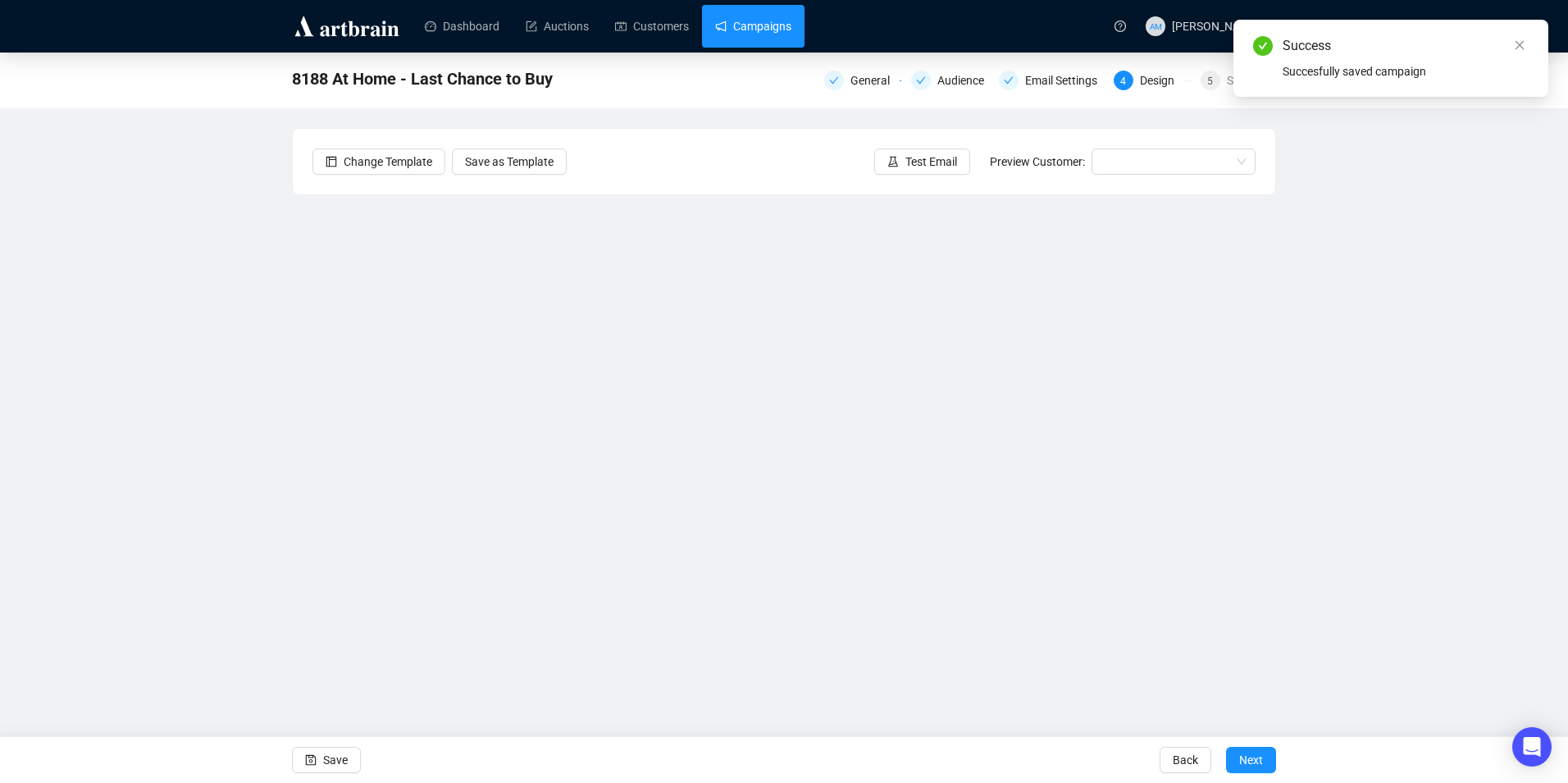
click at [747, 31] on link "Campaigns" at bounding box center [753, 26] width 76 height 42
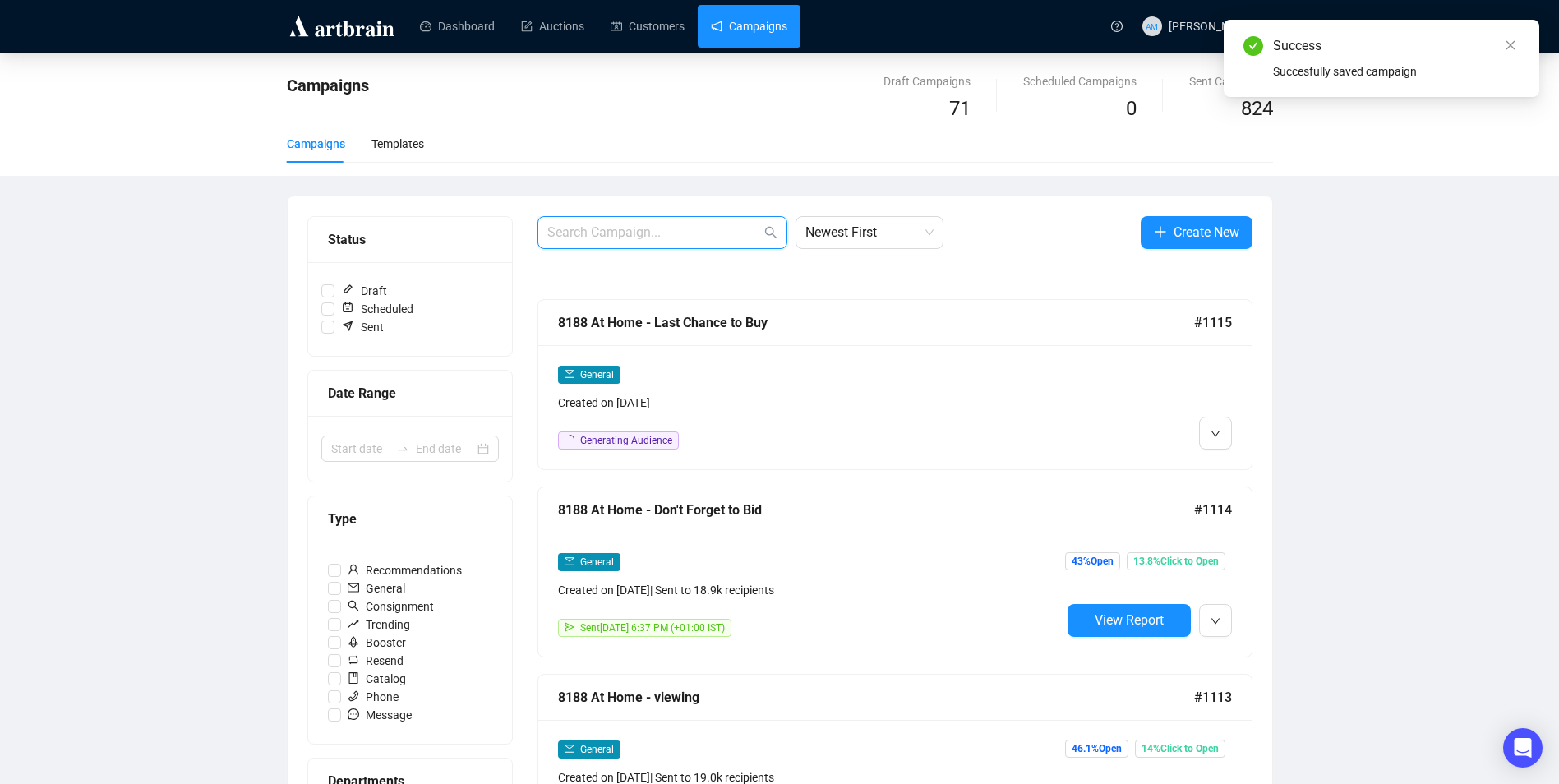
click at [658, 232] on input "text" at bounding box center [654, 232] width 213 height 20
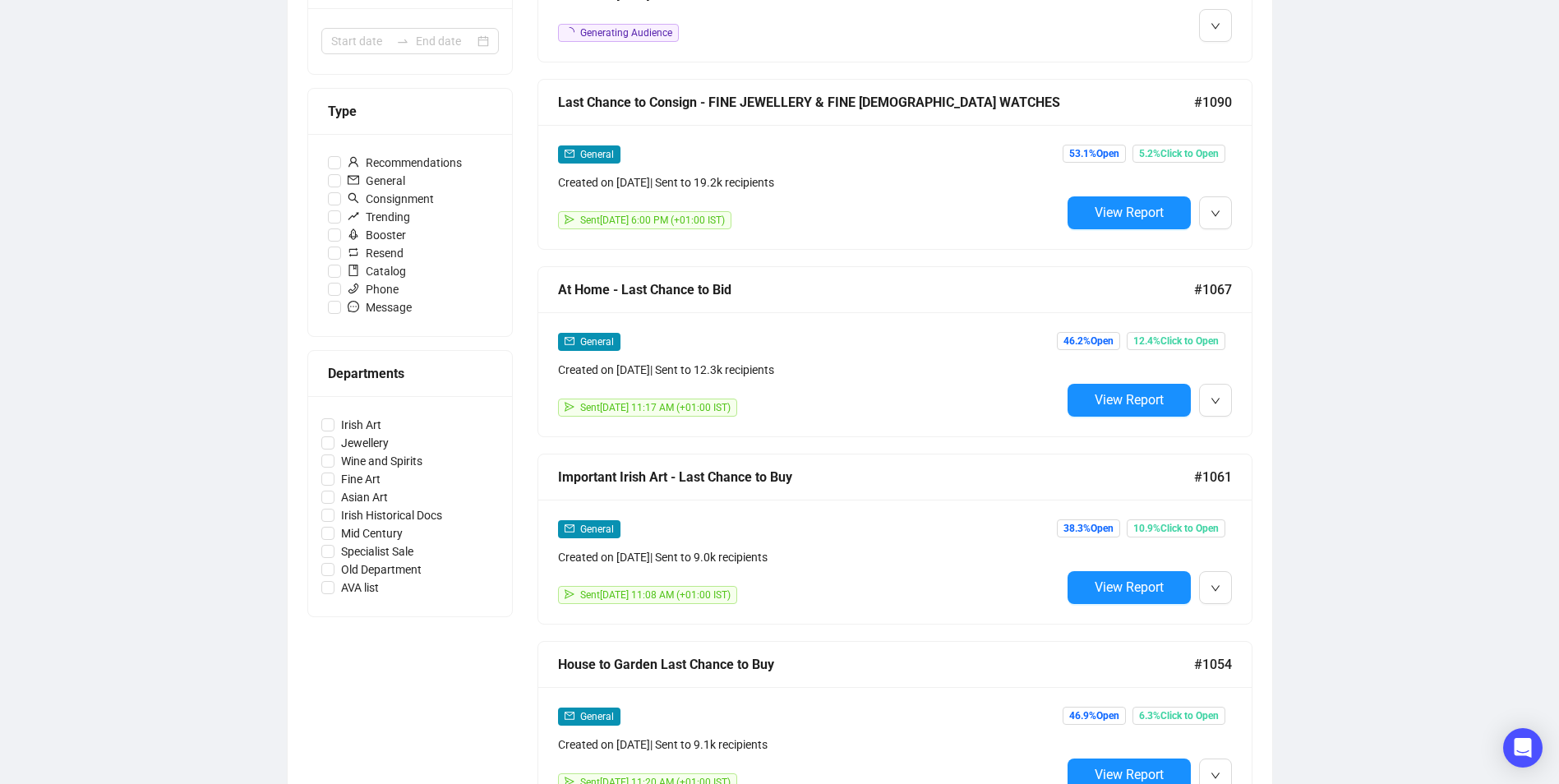
scroll to position [411, 0]
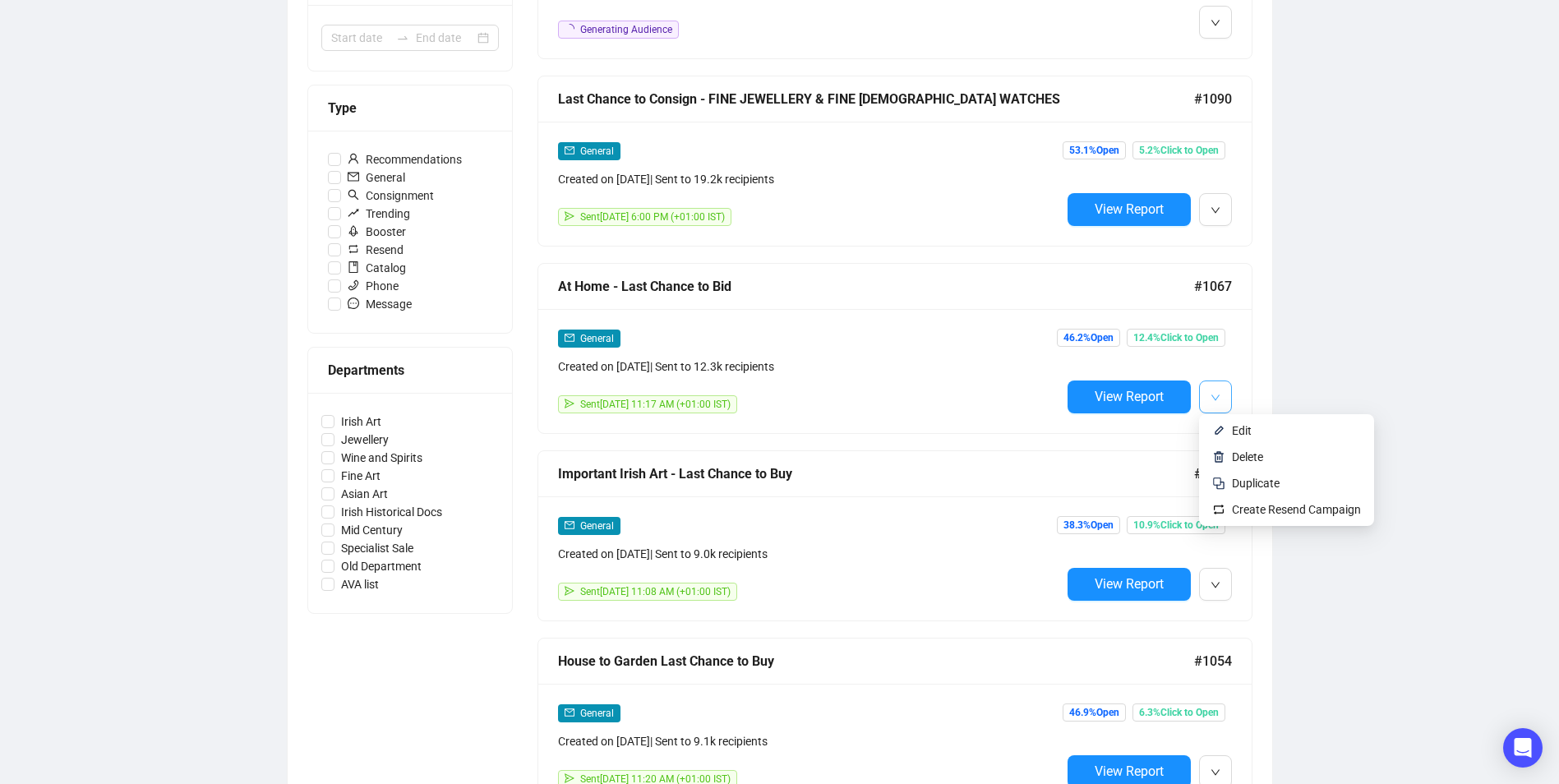
type input "last chanc"
click at [1221, 402] on button "button" at bounding box center [1215, 396] width 33 height 33
click at [1243, 425] on span "Edit" at bounding box center [1241, 430] width 20 height 13
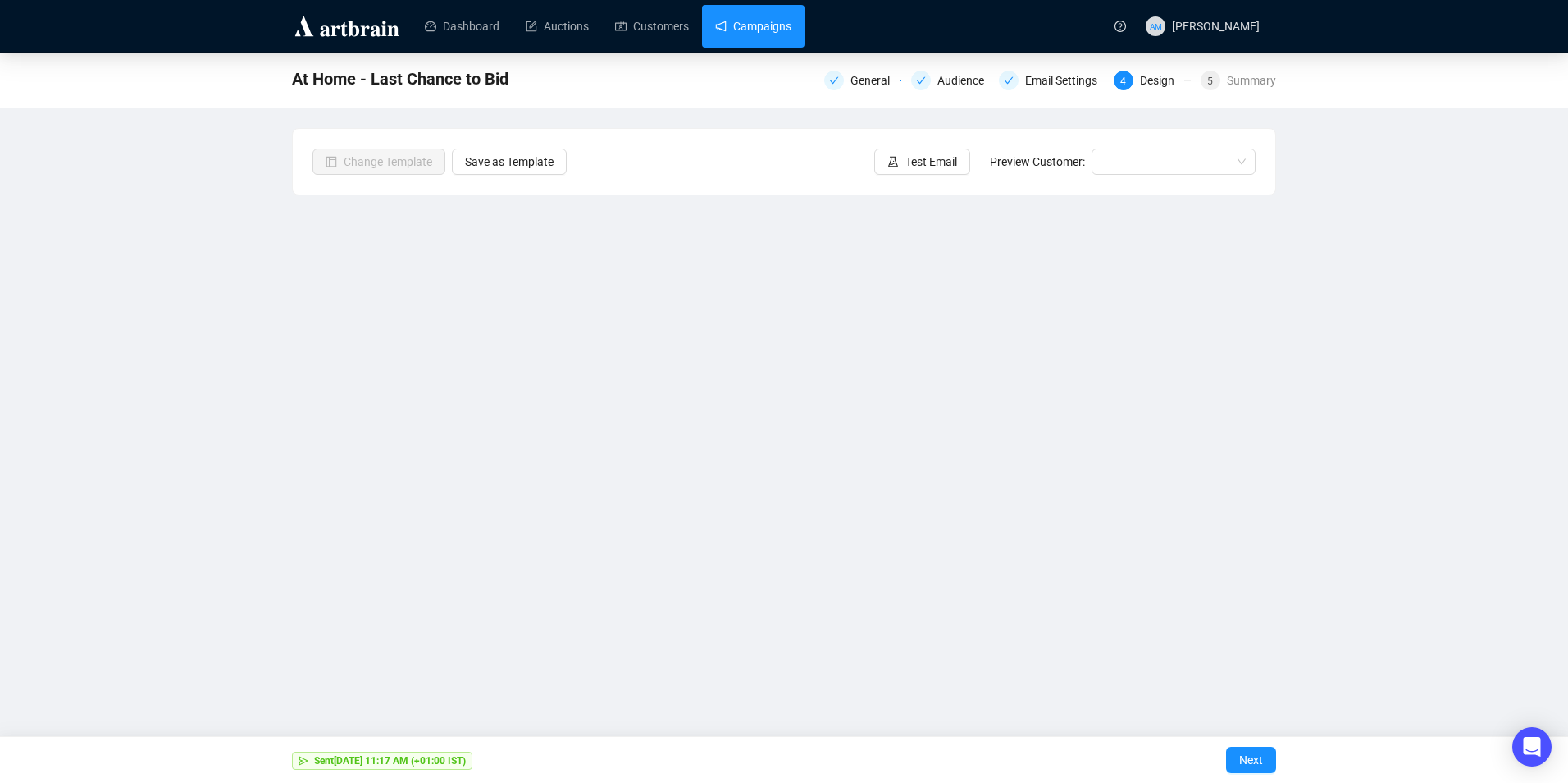
click at [725, 23] on link "Campaigns" at bounding box center [753, 26] width 76 height 42
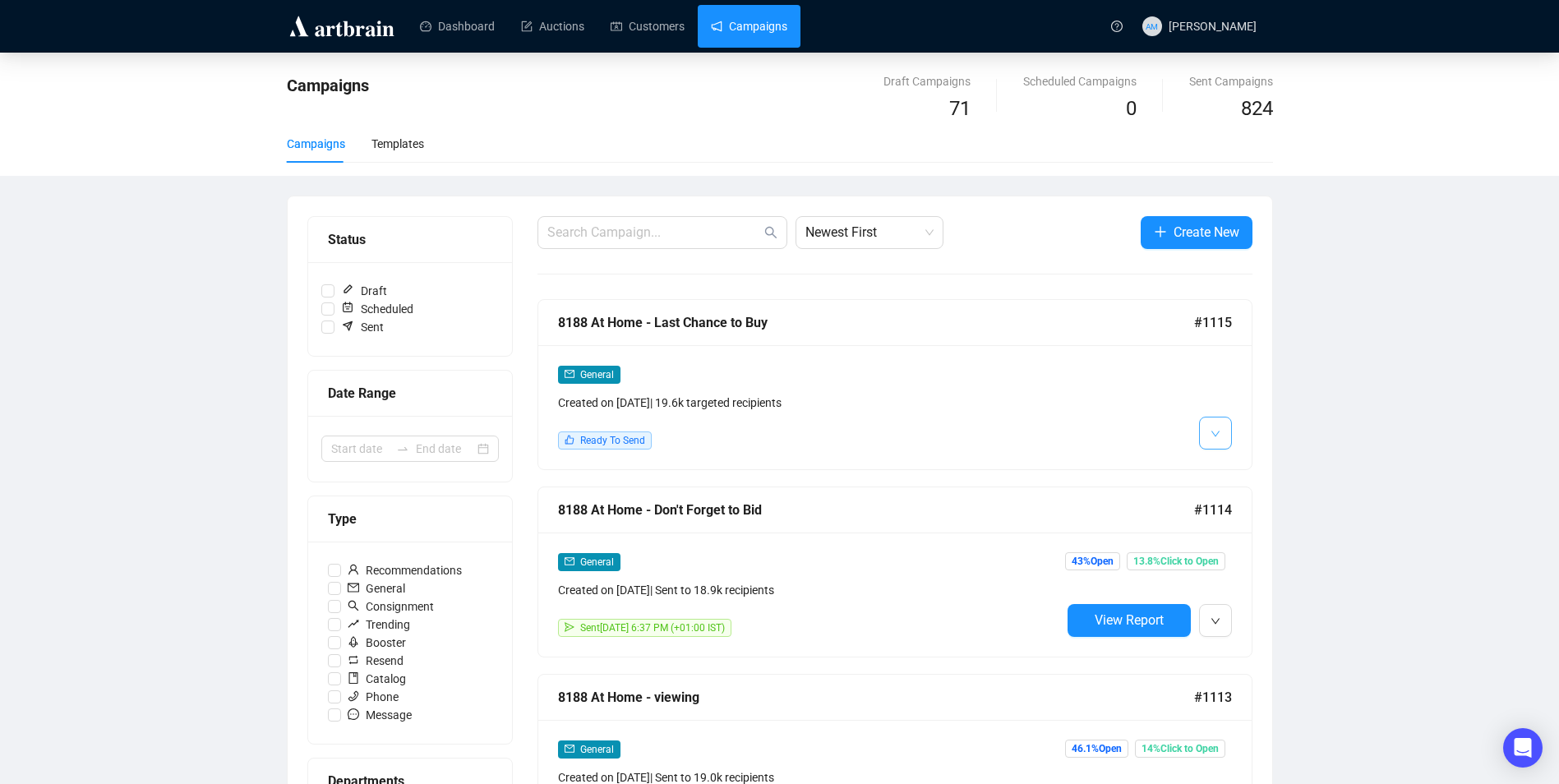
click at [1214, 427] on span "button" at bounding box center [1215, 433] width 10 height 21
click at [1251, 463] on span "Edit" at bounding box center [1255, 467] width 48 height 18
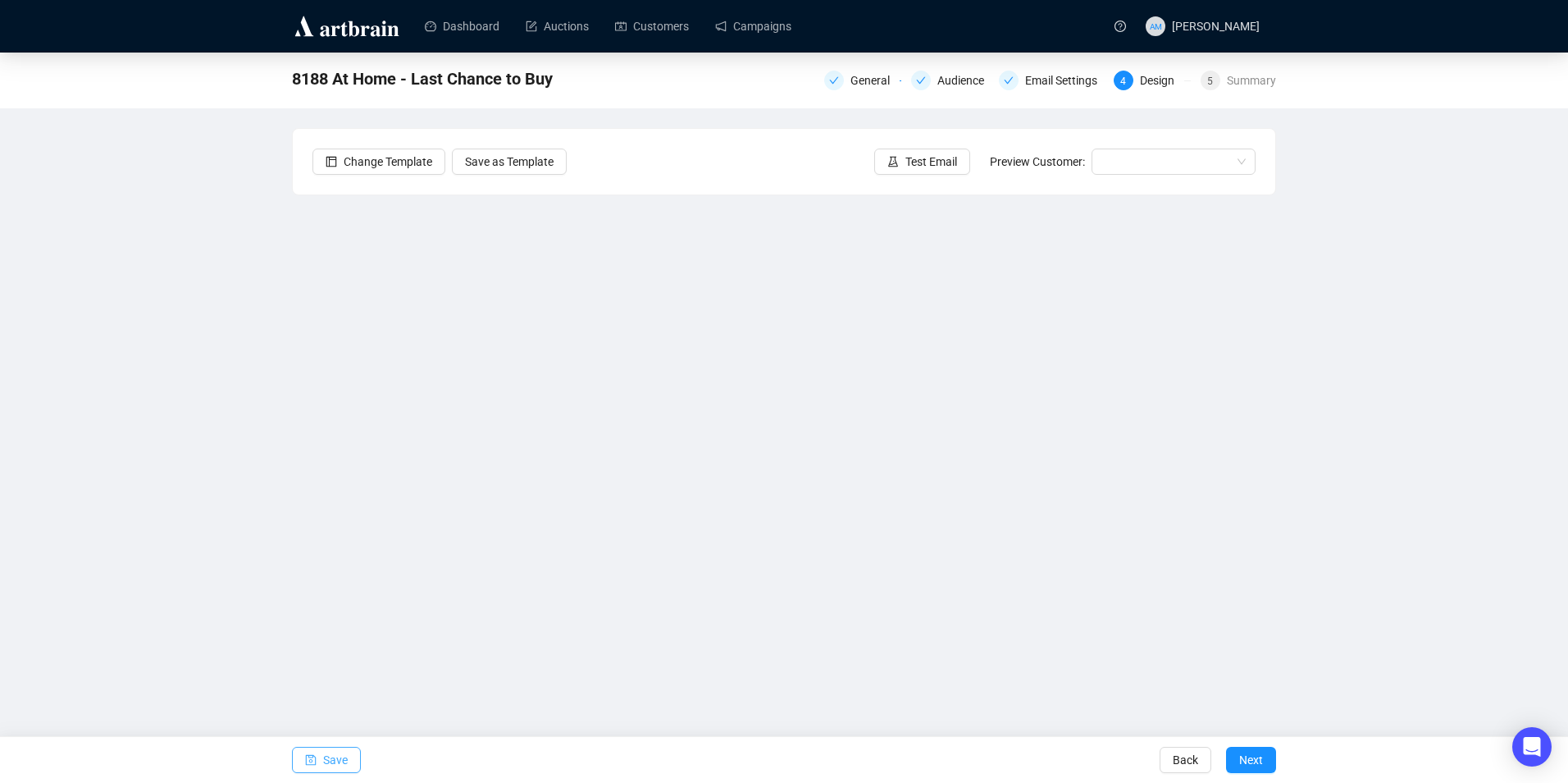
click at [324, 758] on span "Save" at bounding box center [335, 759] width 24 height 46
click at [333, 754] on span "Save" at bounding box center [335, 759] width 24 height 46
click at [339, 760] on span "Save" at bounding box center [335, 759] width 24 height 46
click at [39, 365] on div "8188 At Home - Last Chance to Buy General Audience Email Settings 4 Design 5 Su…" at bounding box center [784, 366] width 1568 height 628
click at [339, 768] on span "Save" at bounding box center [335, 759] width 24 height 46
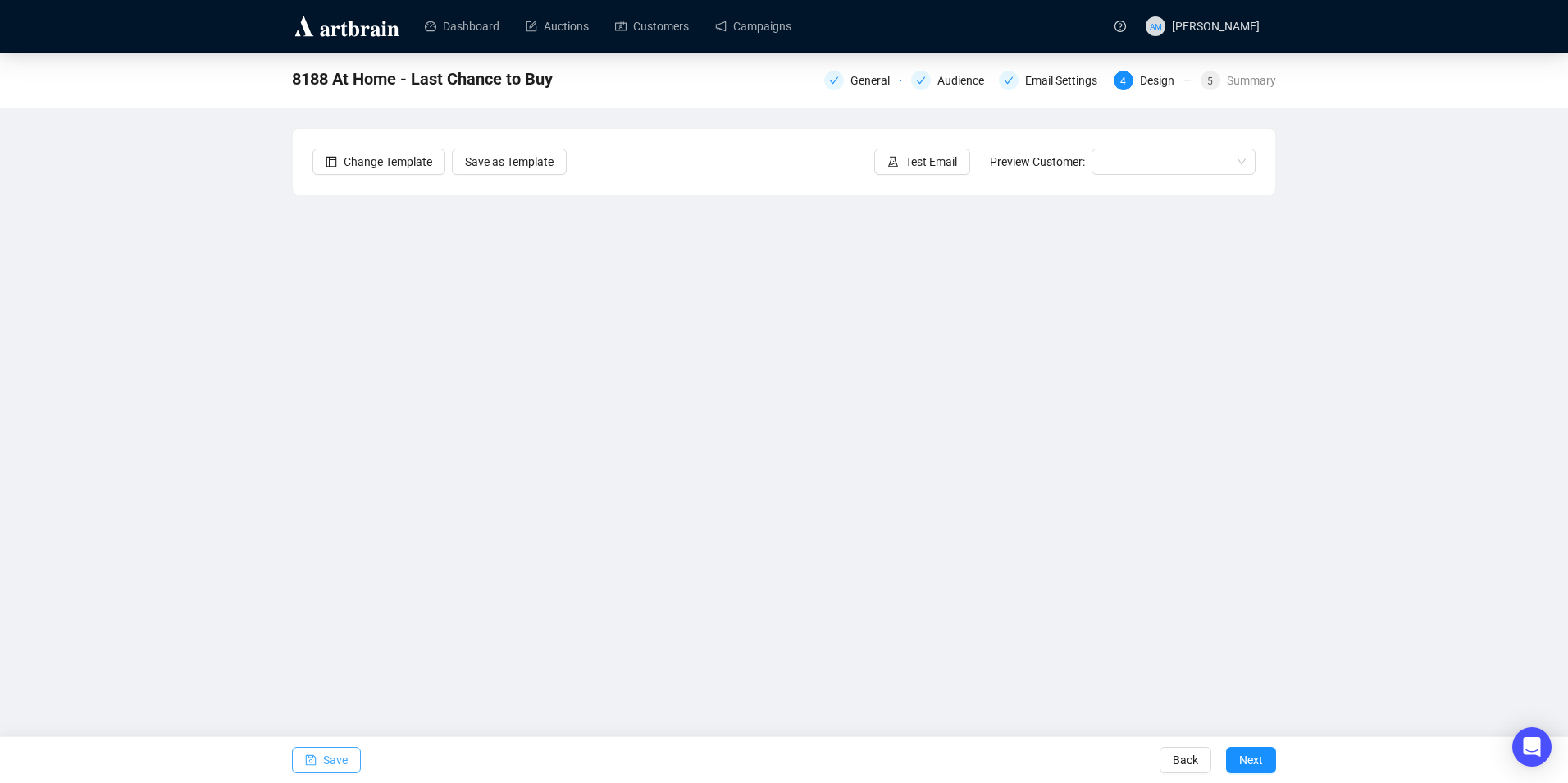
click at [333, 755] on span "Save" at bounding box center [335, 759] width 24 height 46
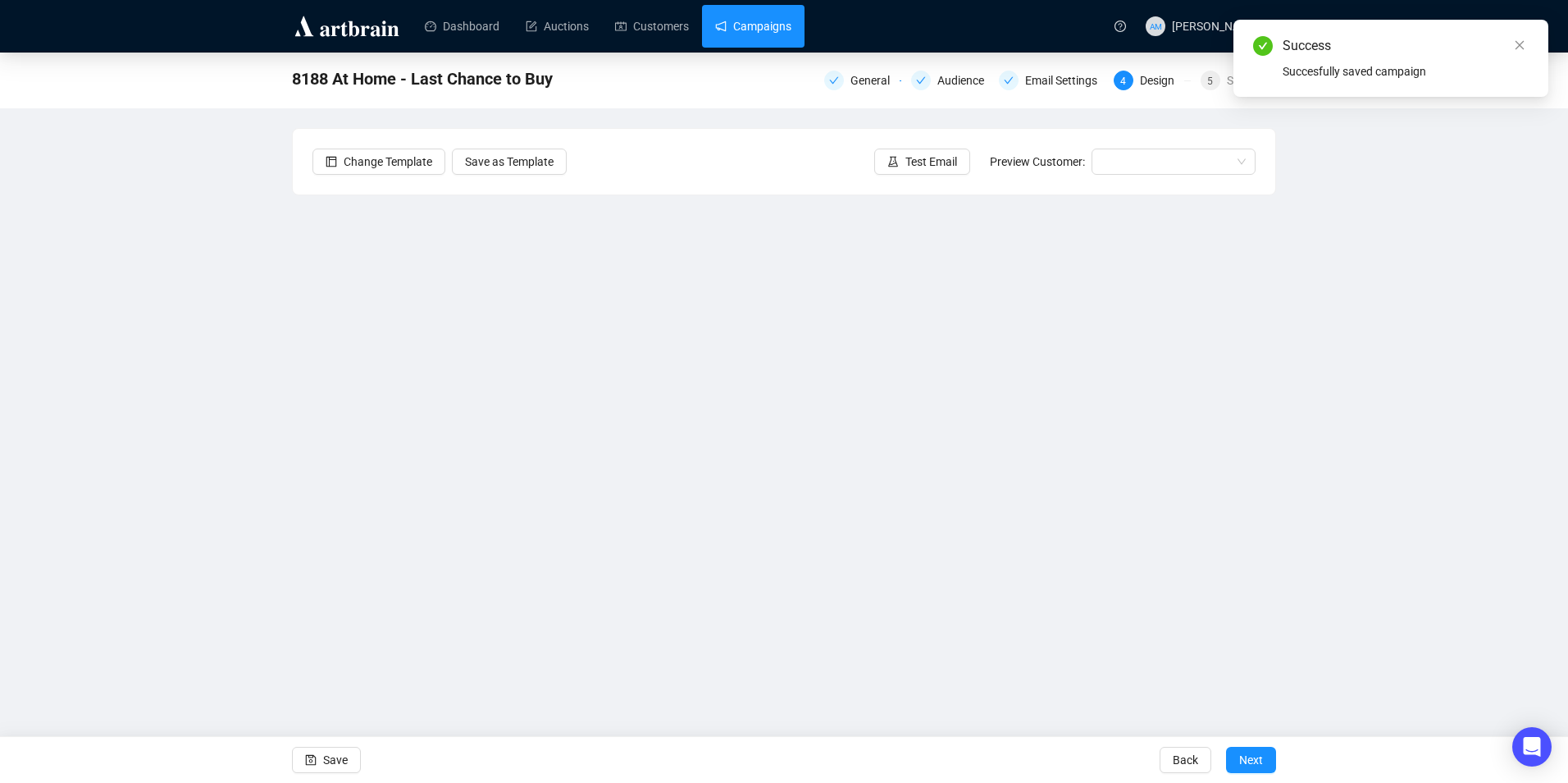
click at [750, 29] on link "Campaigns" at bounding box center [753, 26] width 76 height 42
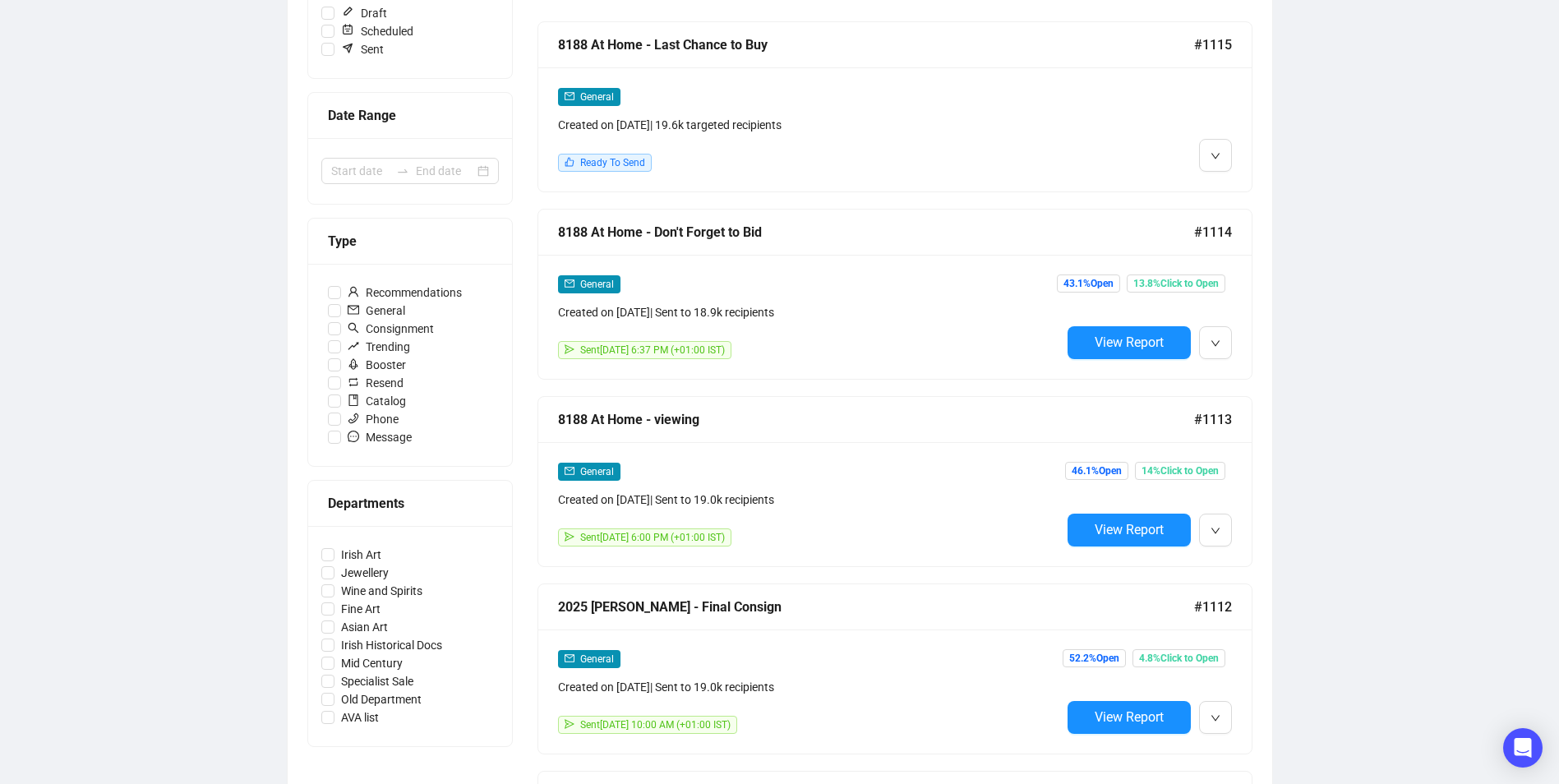
scroll to position [329, 0]
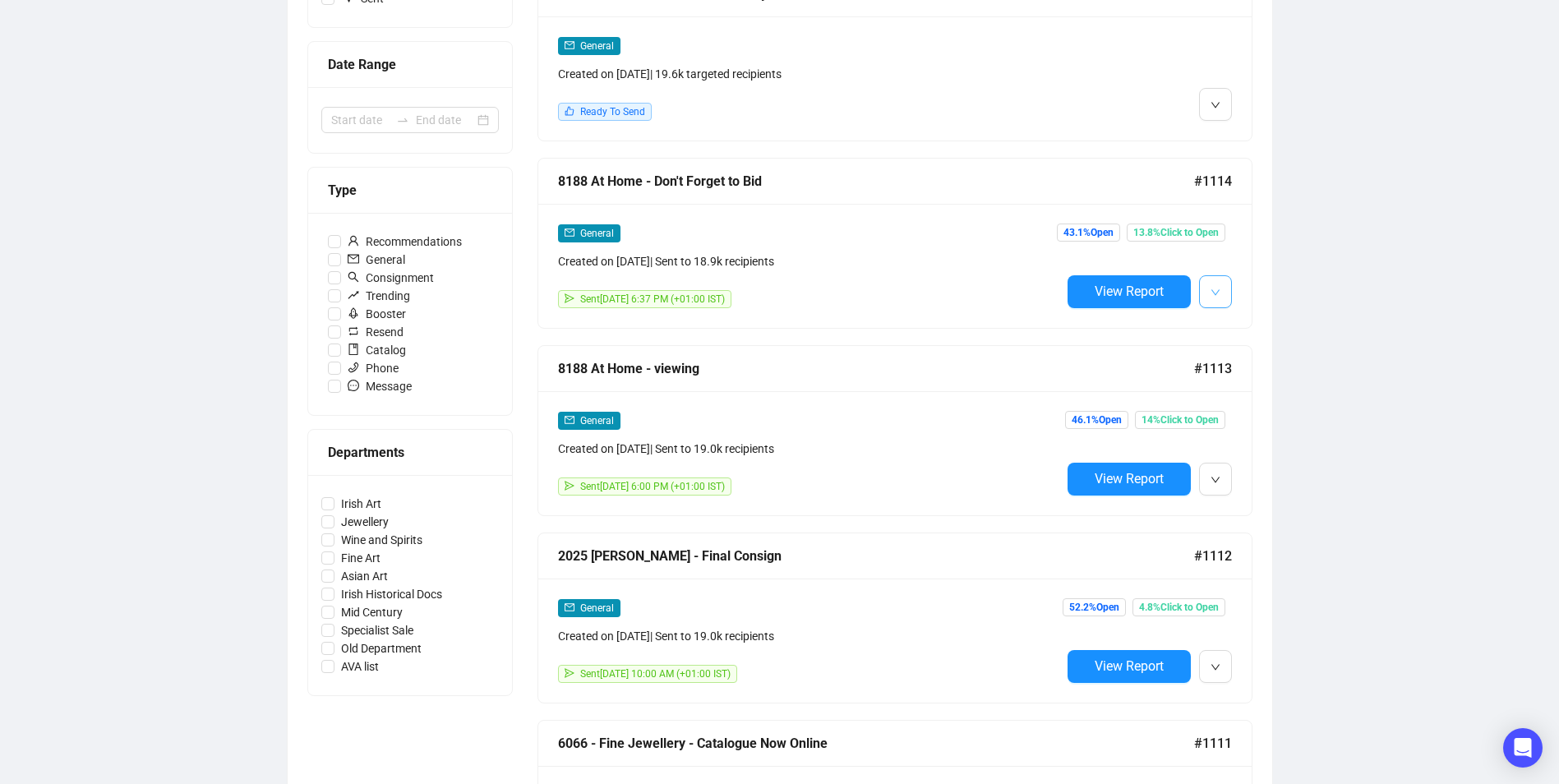
click at [1230, 287] on button "button" at bounding box center [1215, 291] width 33 height 33
click at [1246, 320] on span "Edit" at bounding box center [1241, 325] width 20 height 13
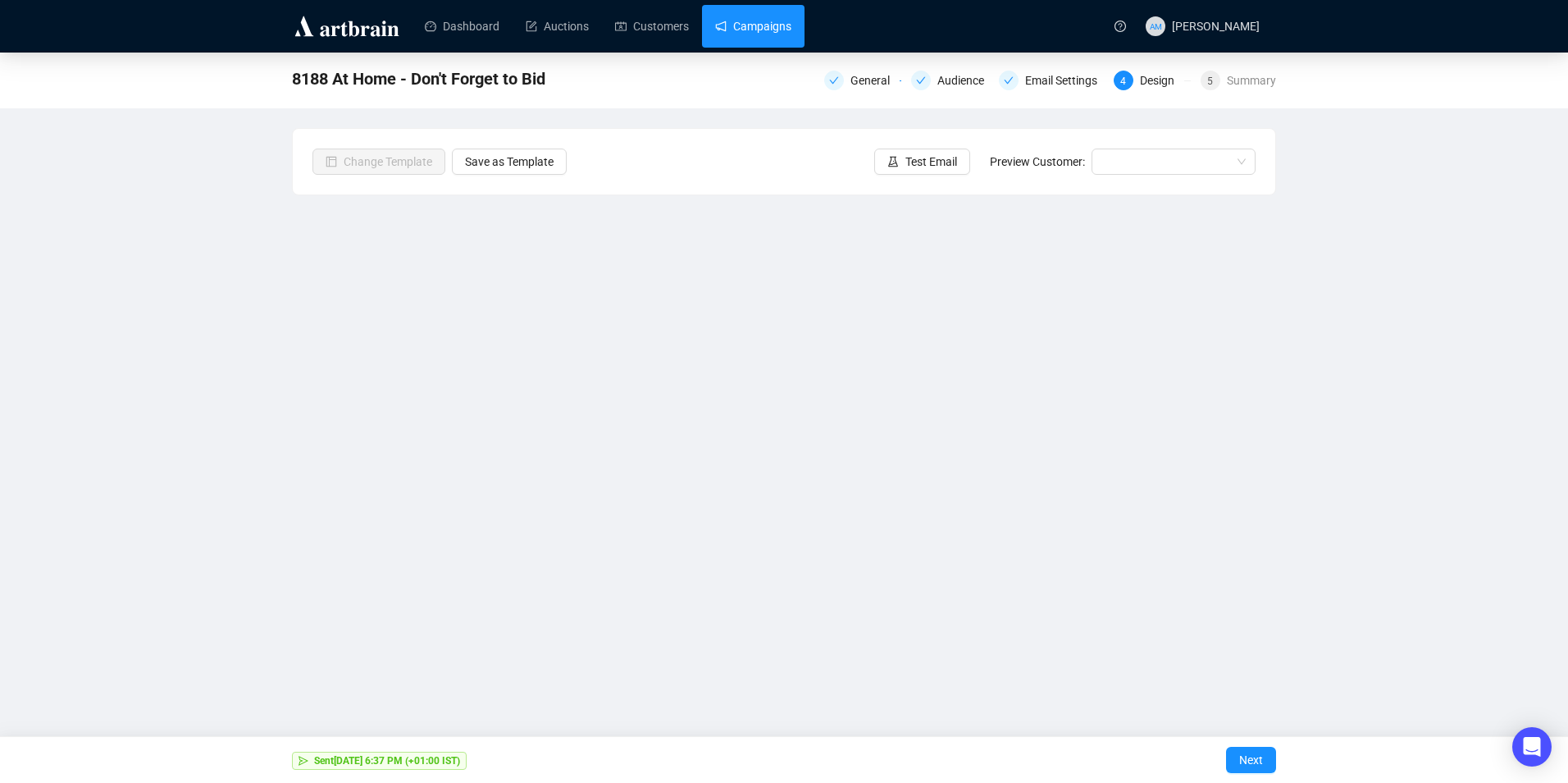
click at [768, 22] on link "Campaigns" at bounding box center [753, 26] width 76 height 42
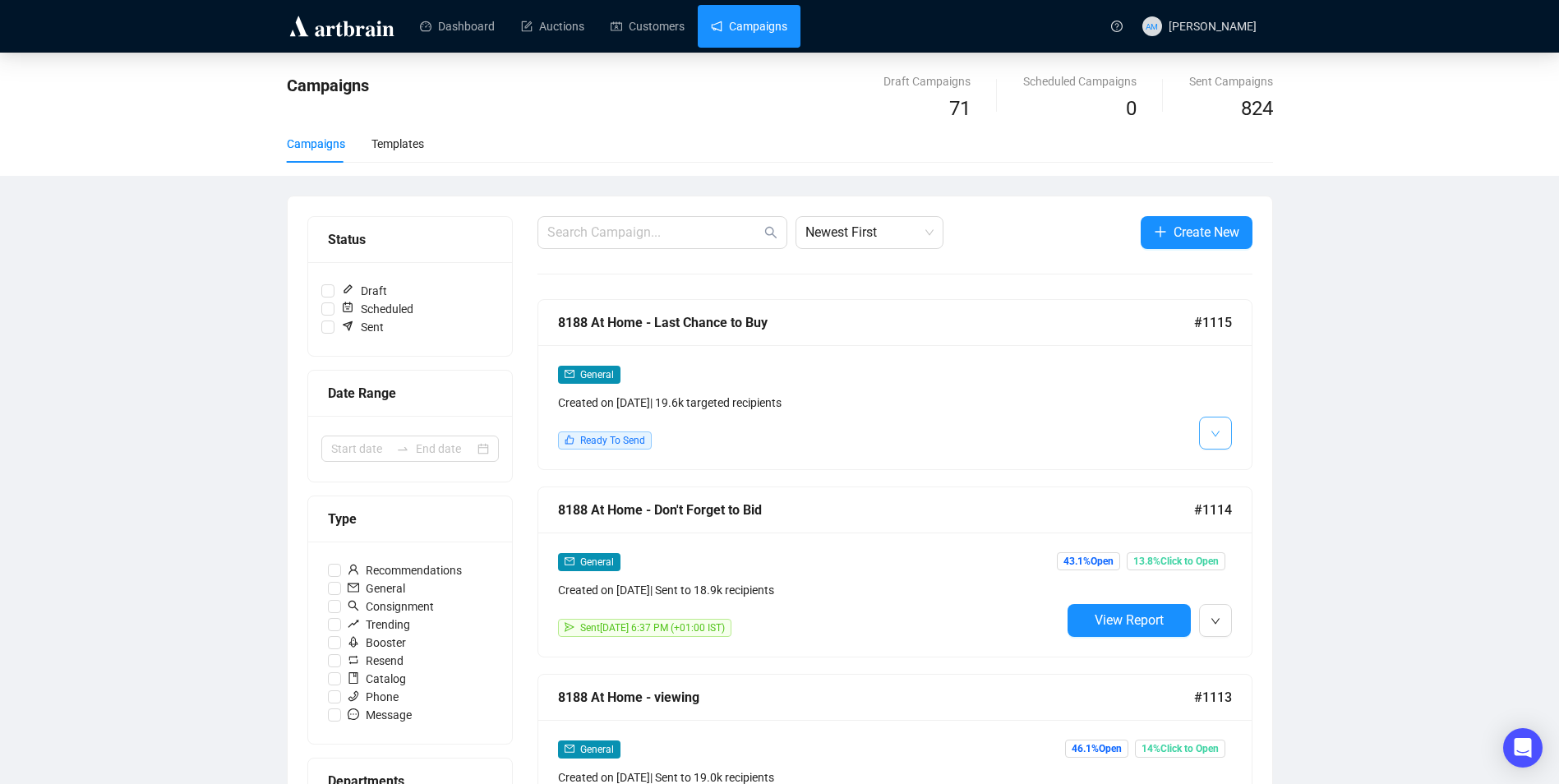
click at [1230, 434] on button "button" at bounding box center [1215, 433] width 33 height 33
click at [1229, 469] on li "Edit" at bounding box center [1246, 468] width 87 height 26
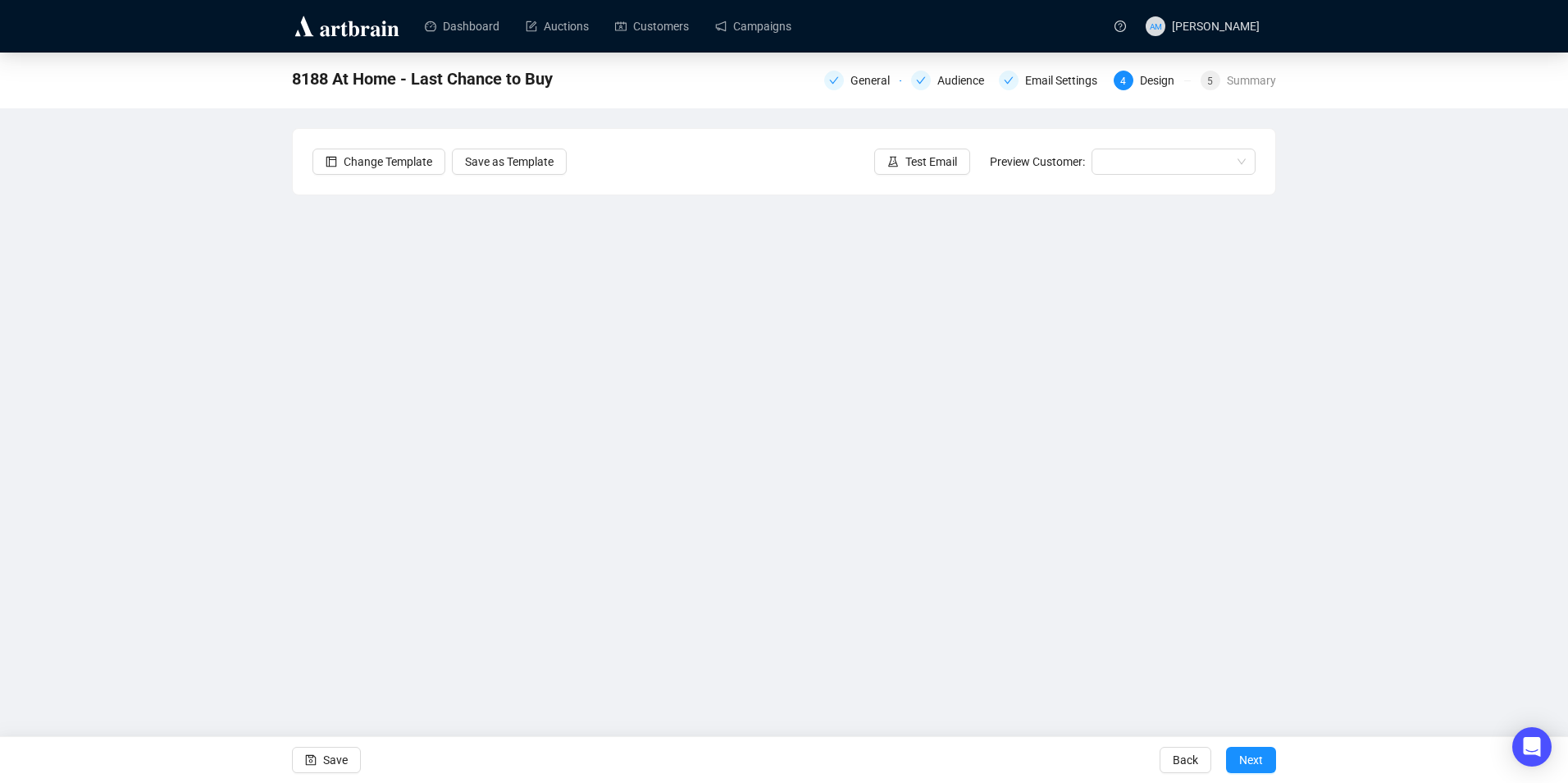
click at [1276, 284] on div "8188 At Home - Last Chance to Buy General Audience Email Settings 4 Design 5 Su…" at bounding box center [784, 366] width 1568 height 628
click at [346, 751] on span "Save" at bounding box center [335, 759] width 24 height 46
click at [339, 767] on span "Save" at bounding box center [335, 759] width 24 height 46
click at [342, 763] on span "Save" at bounding box center [335, 759] width 24 height 46
click at [932, 160] on span "Test Email" at bounding box center [932, 161] width 52 height 18
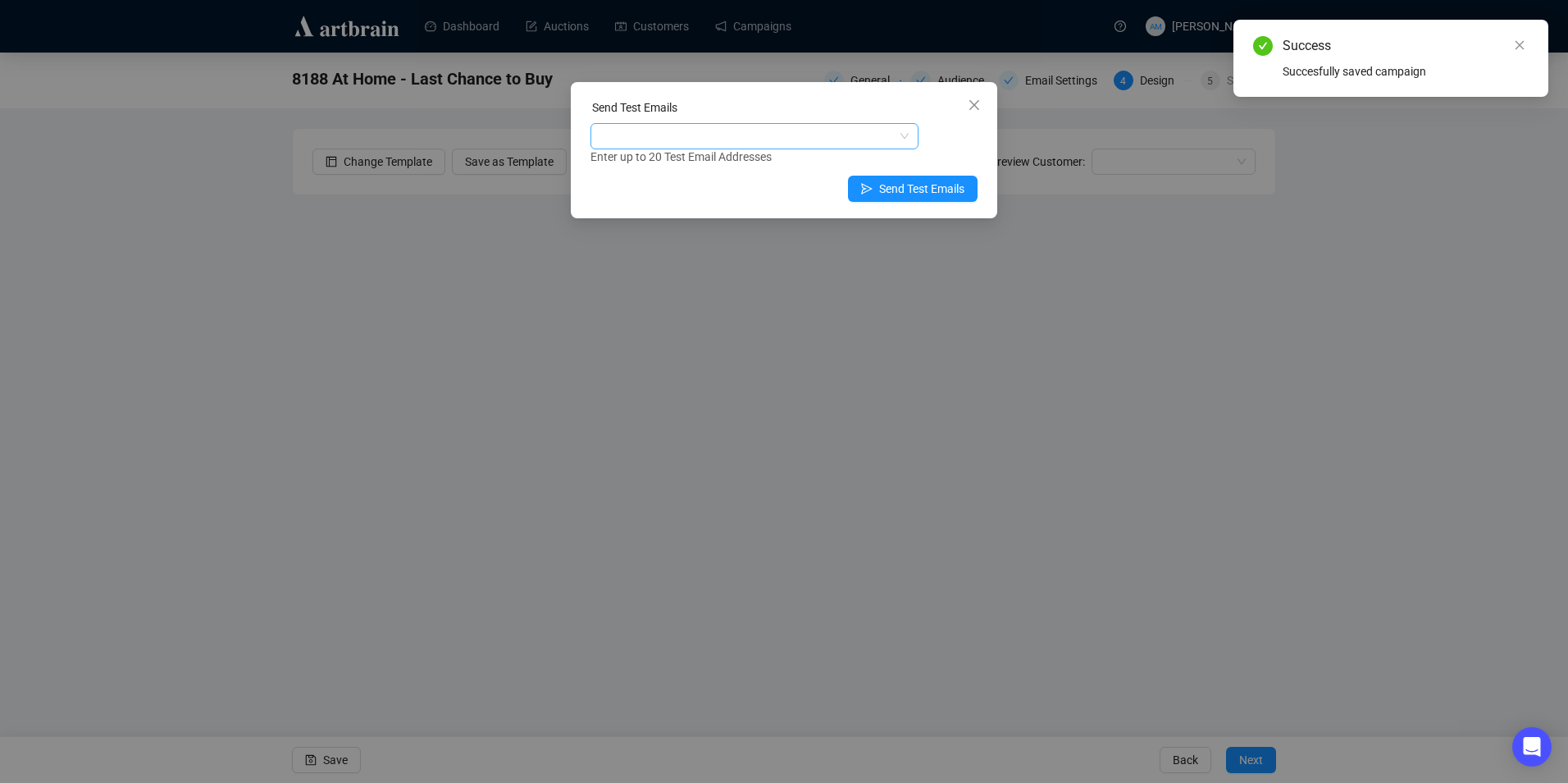
click at [745, 133] on div at bounding box center [745, 136] width 304 height 23
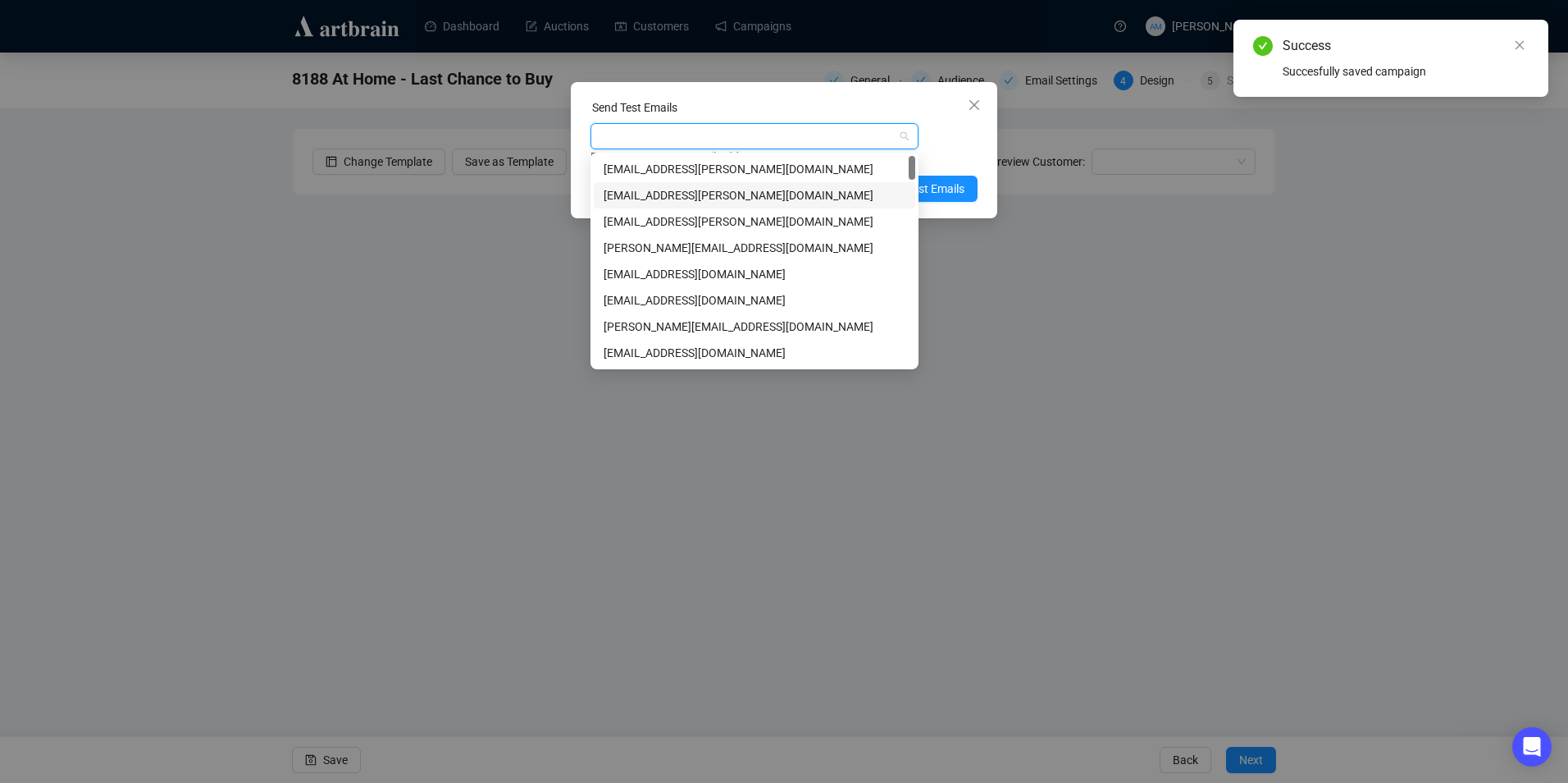
click at [689, 187] on div "[EMAIL_ADDRESS][PERSON_NAME][DOMAIN_NAME]" at bounding box center [754, 195] width 302 height 18
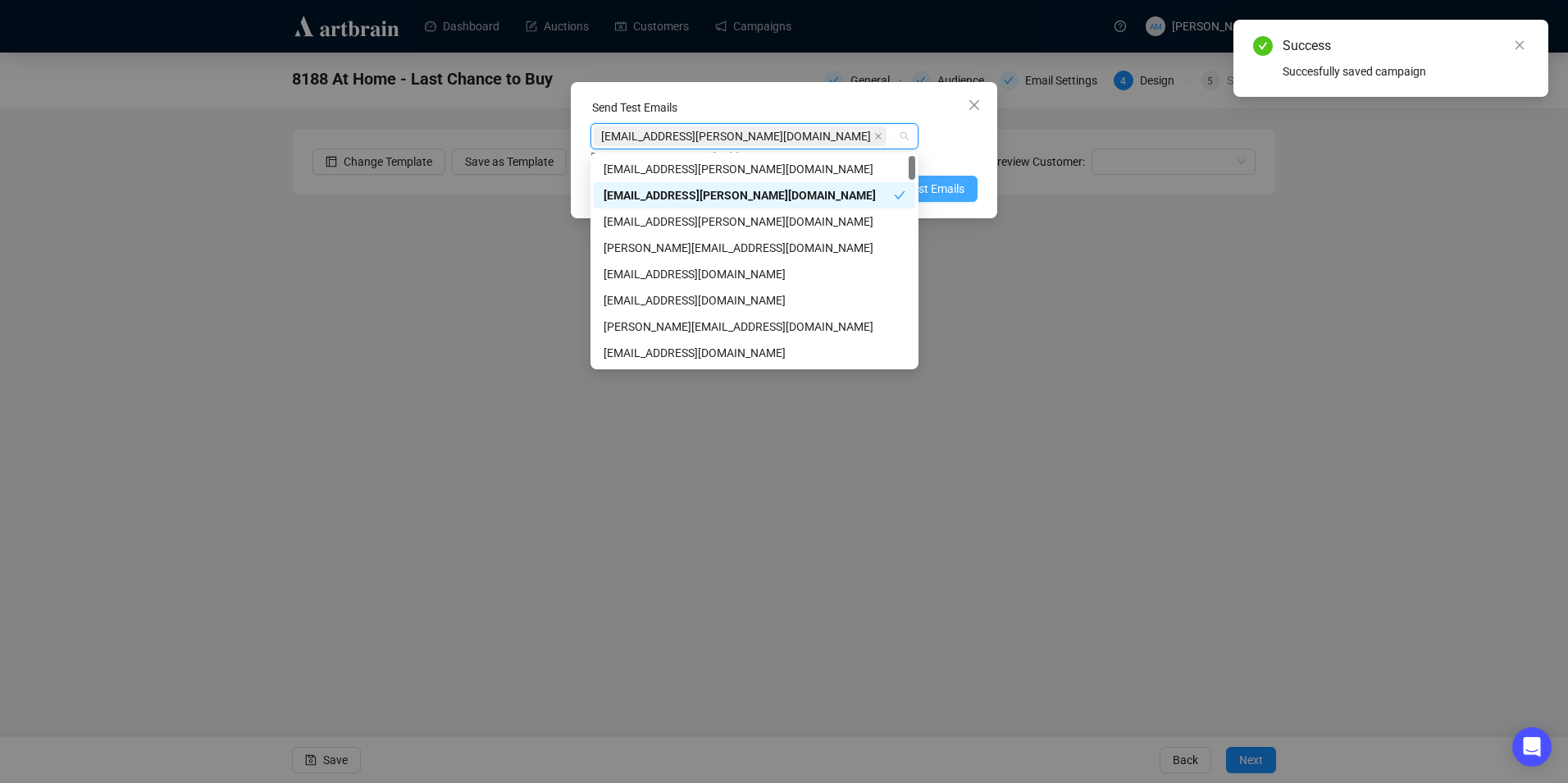
click at [958, 185] on span "Send Test Emails" at bounding box center [921, 188] width 85 height 18
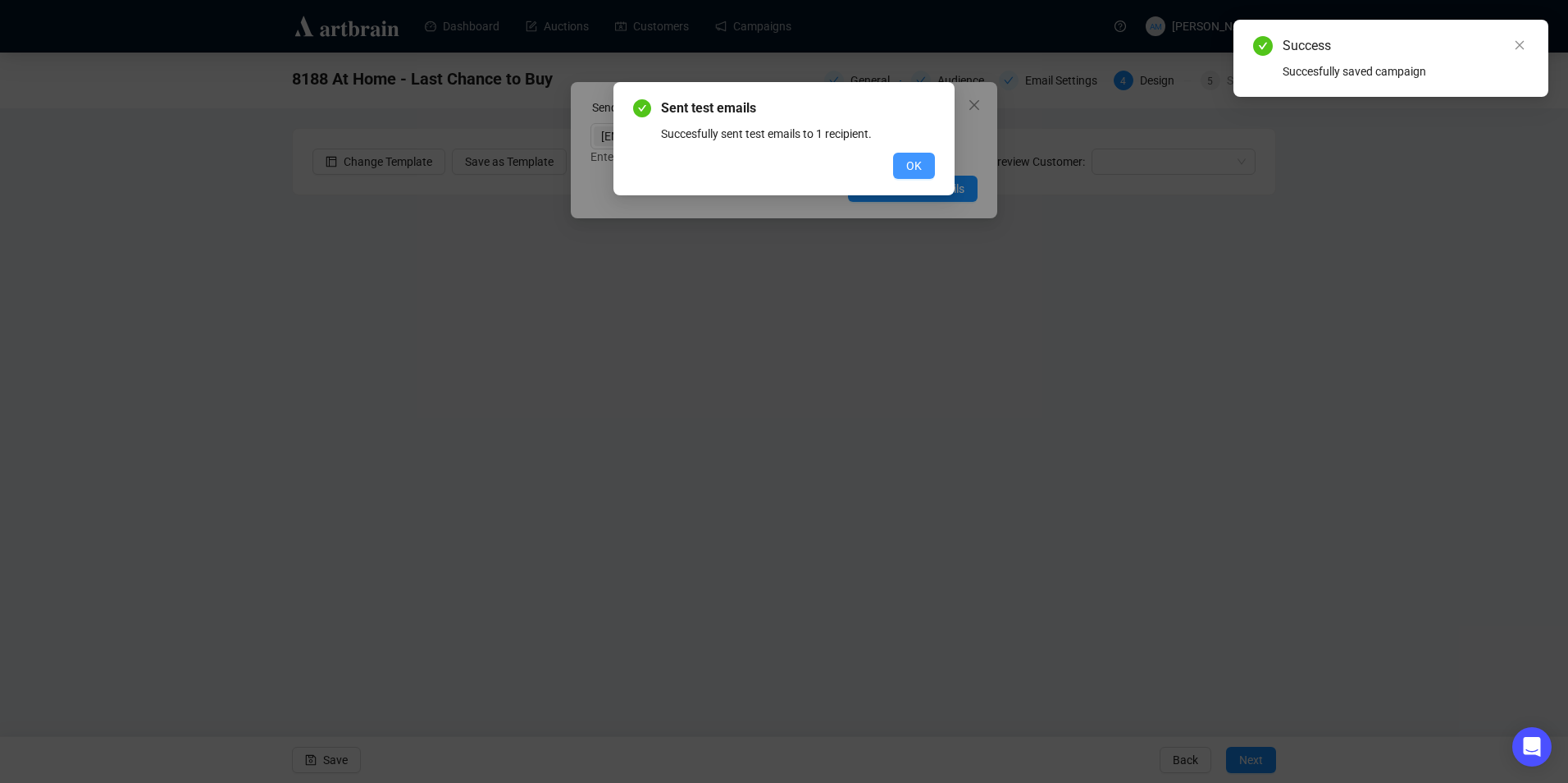
click at [922, 159] on button "OK" at bounding box center [913, 165] width 42 height 26
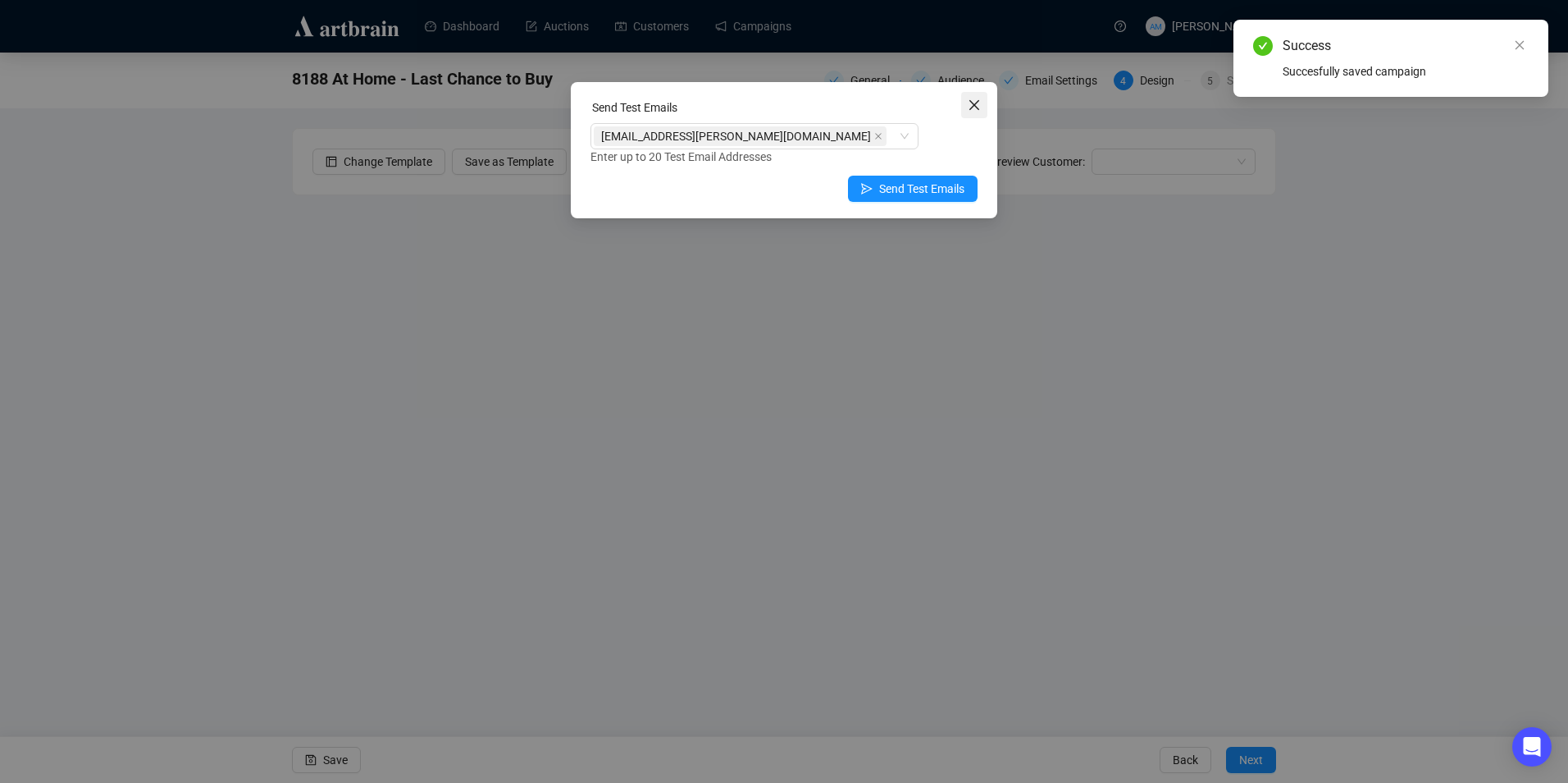
click at [978, 100] on icon "close" at bounding box center [973, 105] width 10 height 10
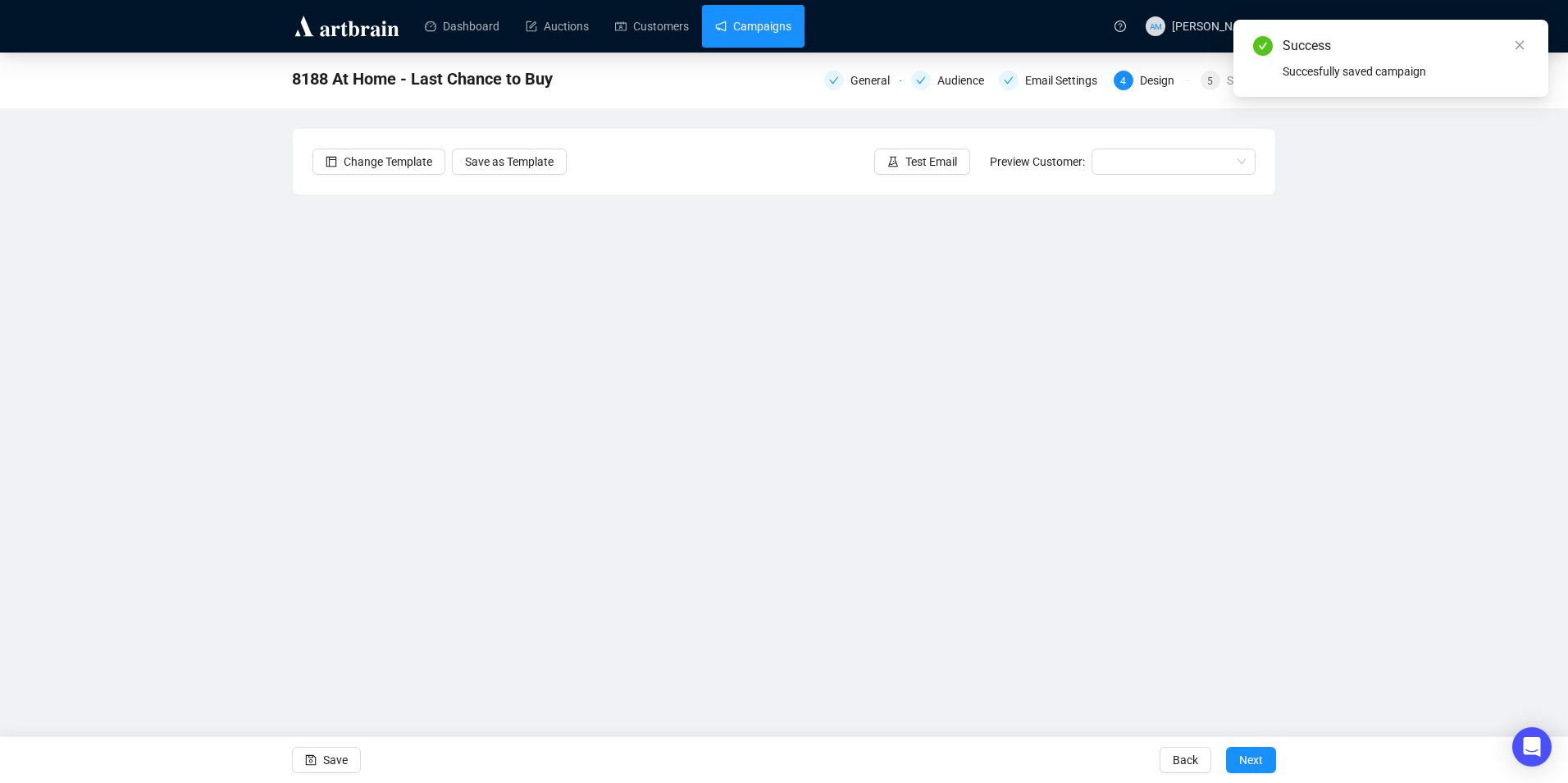
drag, startPoint x: 764, startPoint y: 29, endPoint x: 764, endPoint y: 47, distance: 18.0
click at [764, 29] on link "Campaigns" at bounding box center [753, 26] width 76 height 42
